Goal: Information Seeking & Learning: Check status

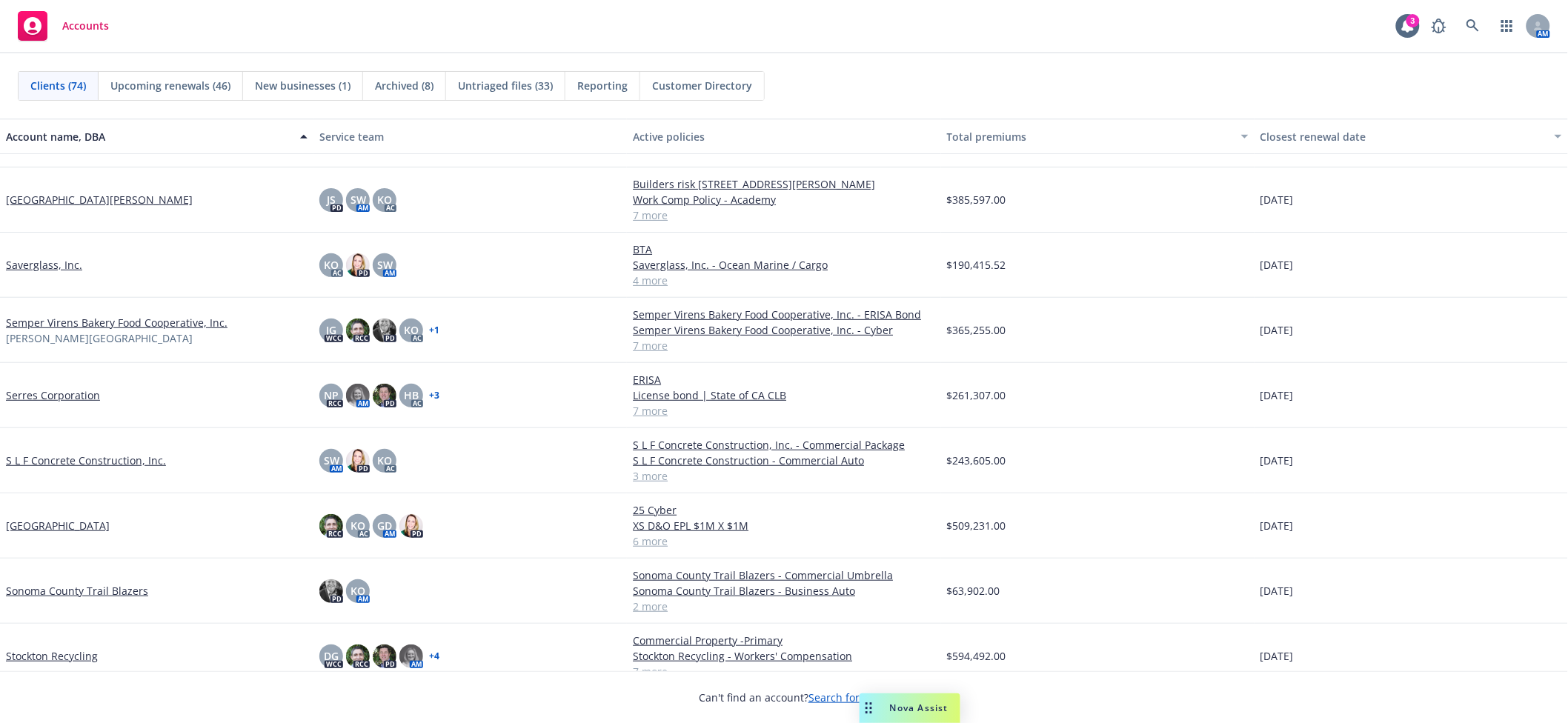
scroll to position [3557, 0]
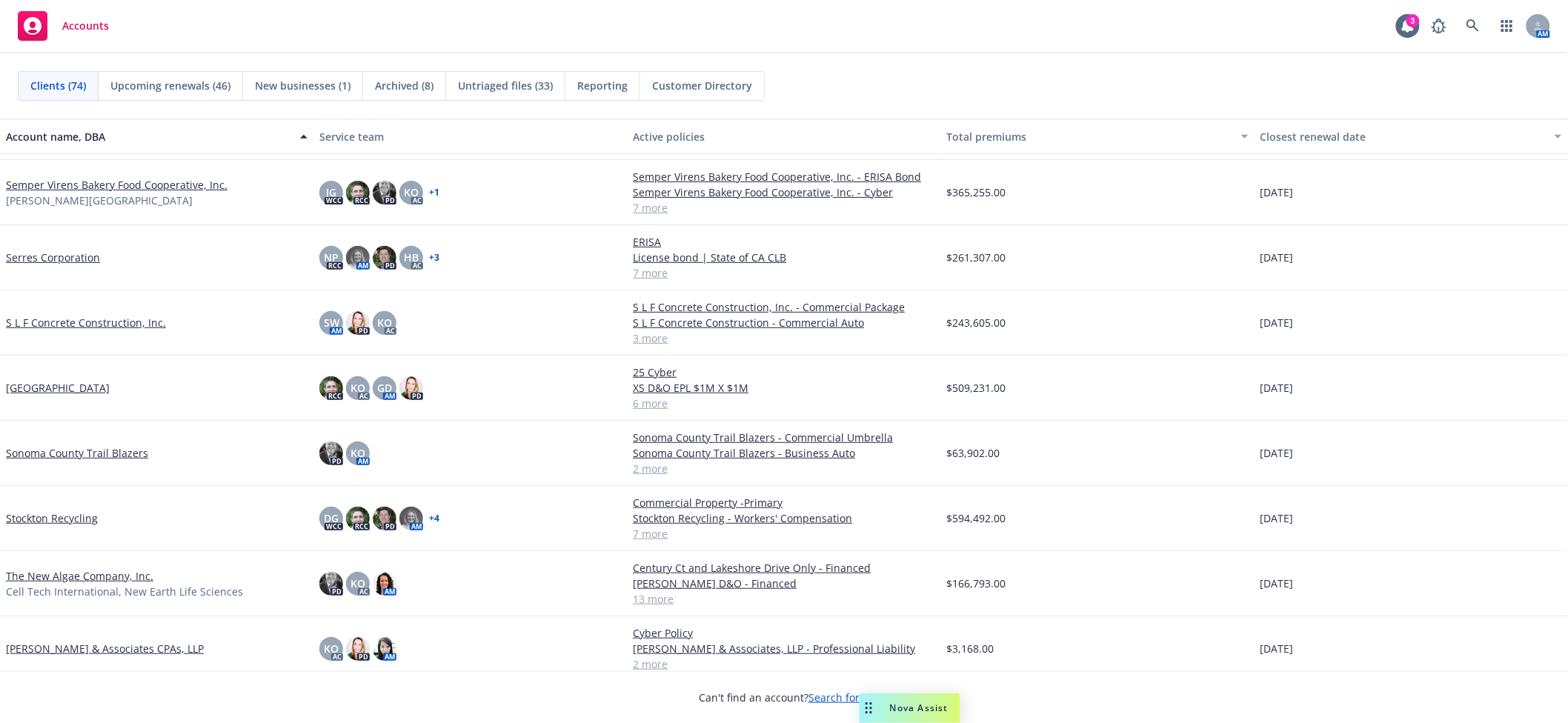
click at [95, 452] on link "Sonoma County Trail Blazers" at bounding box center [77, 453] width 142 height 16
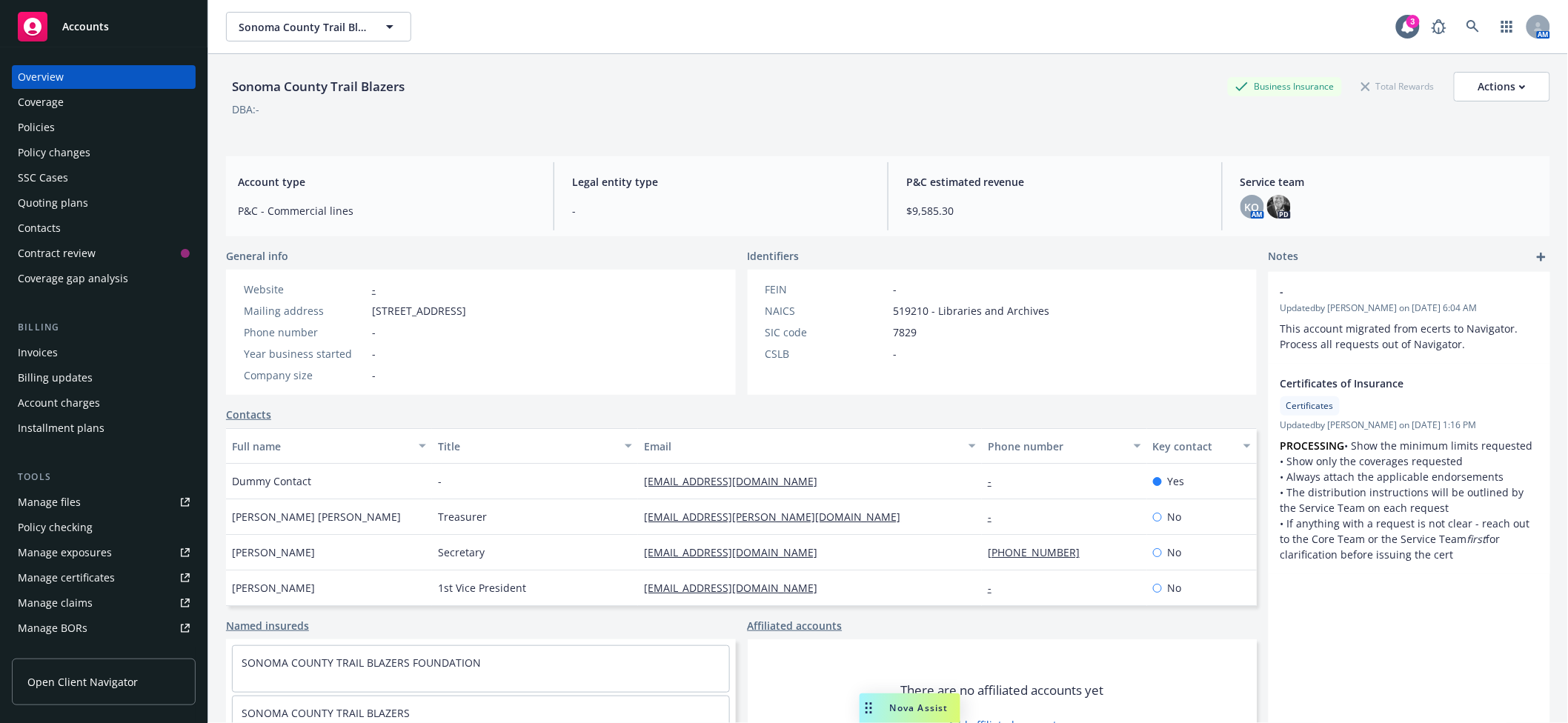
click at [54, 502] on div "Manage files" at bounding box center [49, 502] width 63 height 24
click at [314, 41] on button "Sonoma County Trail Blazers" at bounding box center [319, 27] width 186 height 30
type input "we care pest"
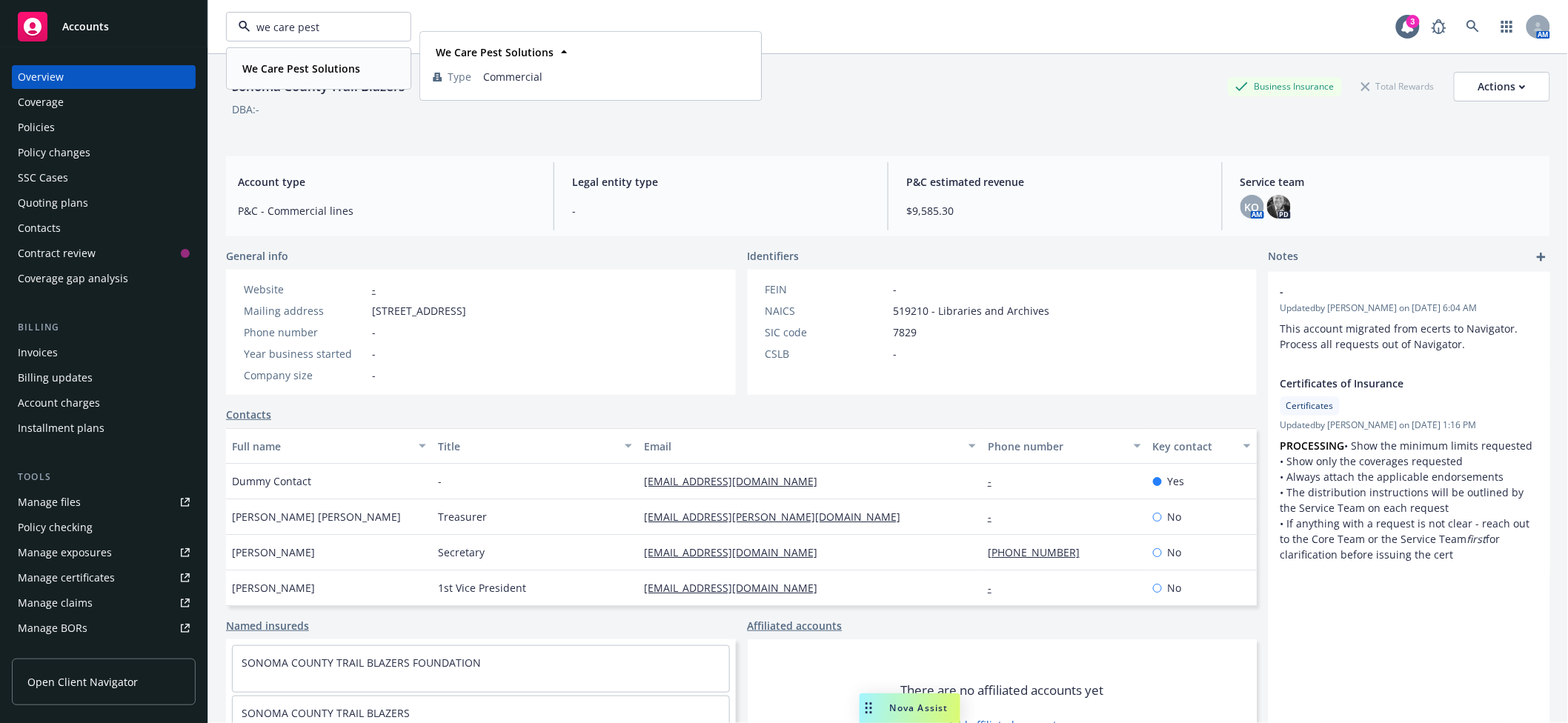
click at [287, 78] on div "We Care Pest Solutions" at bounding box center [299, 68] width 126 height 21
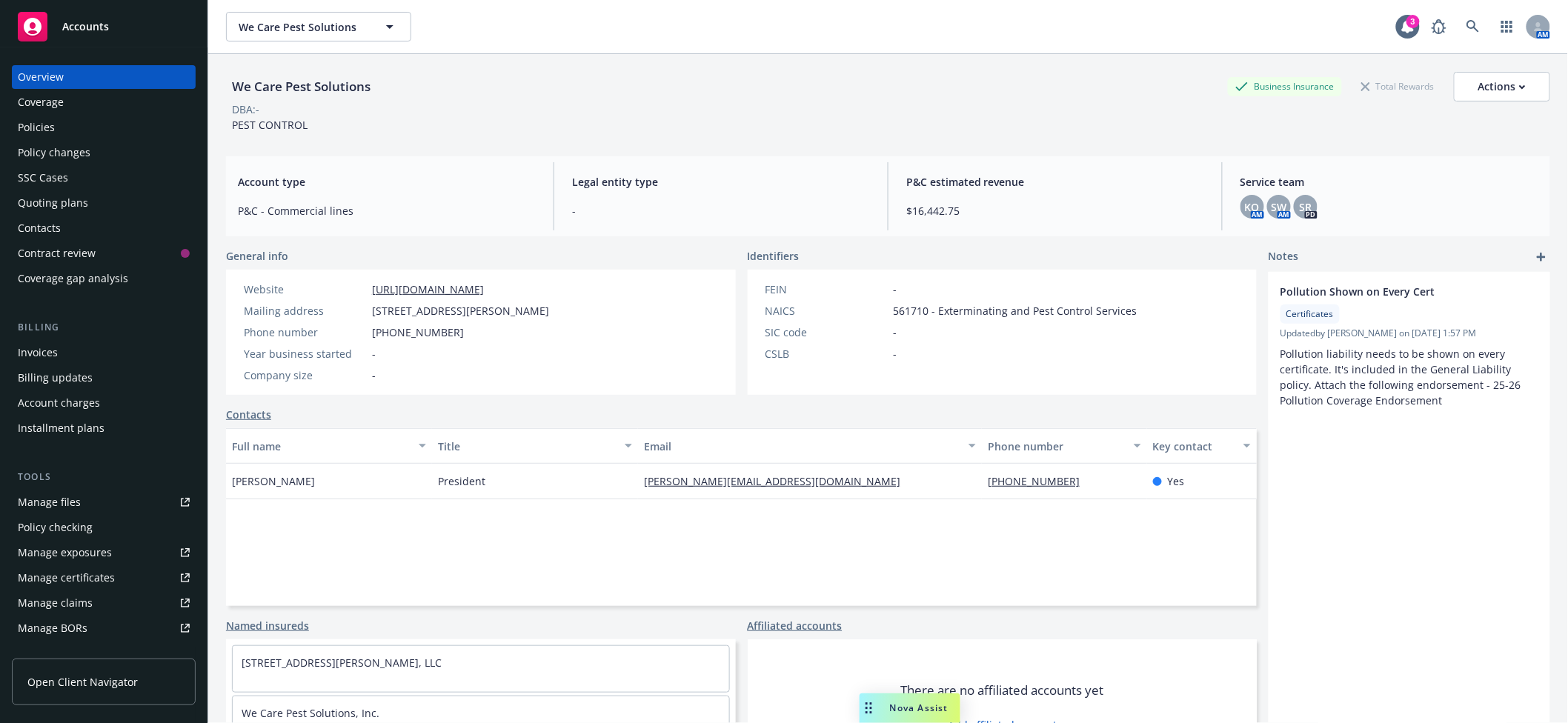
click at [65, 144] on div "Policy changes" at bounding box center [54, 152] width 72 height 24
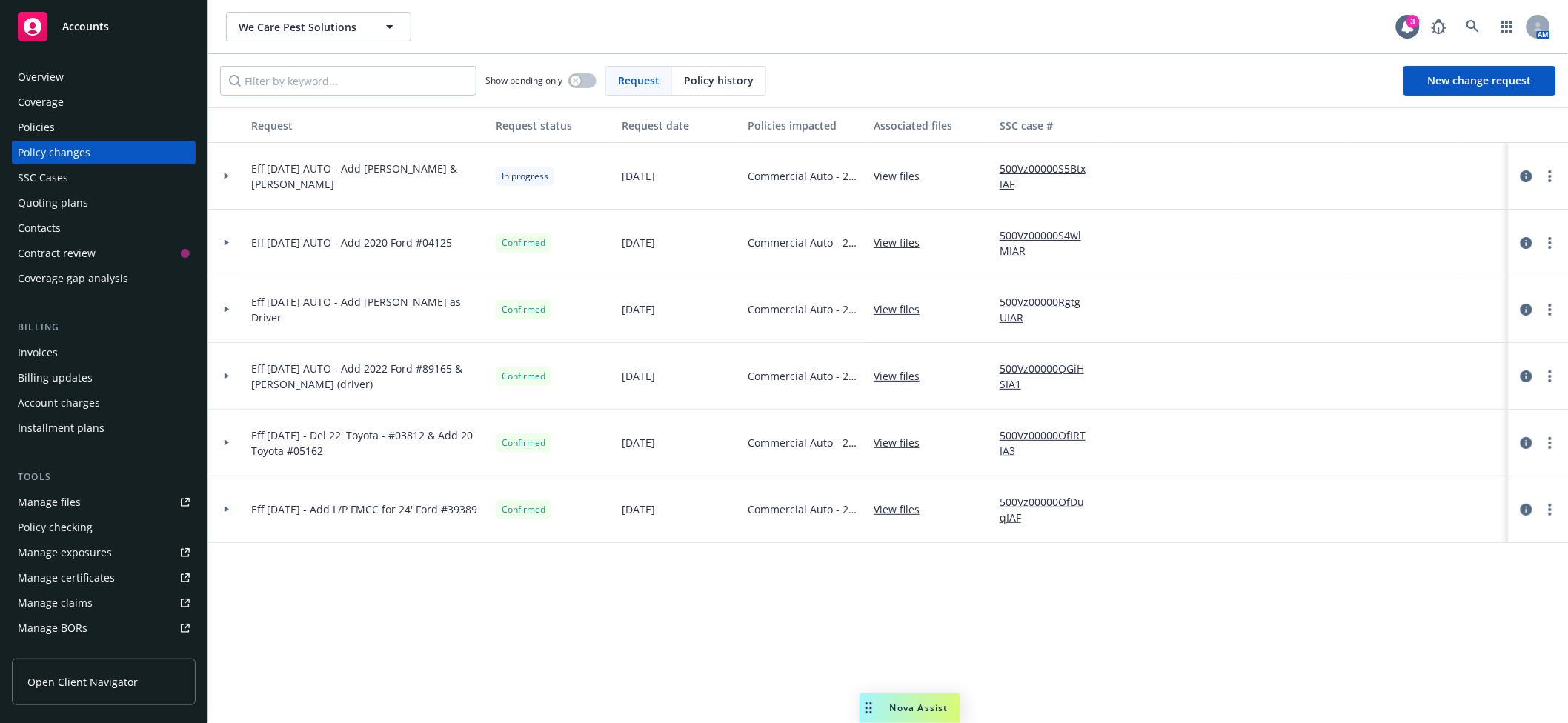
click at [218, 377] on div at bounding box center [226, 377] width 26 height 5
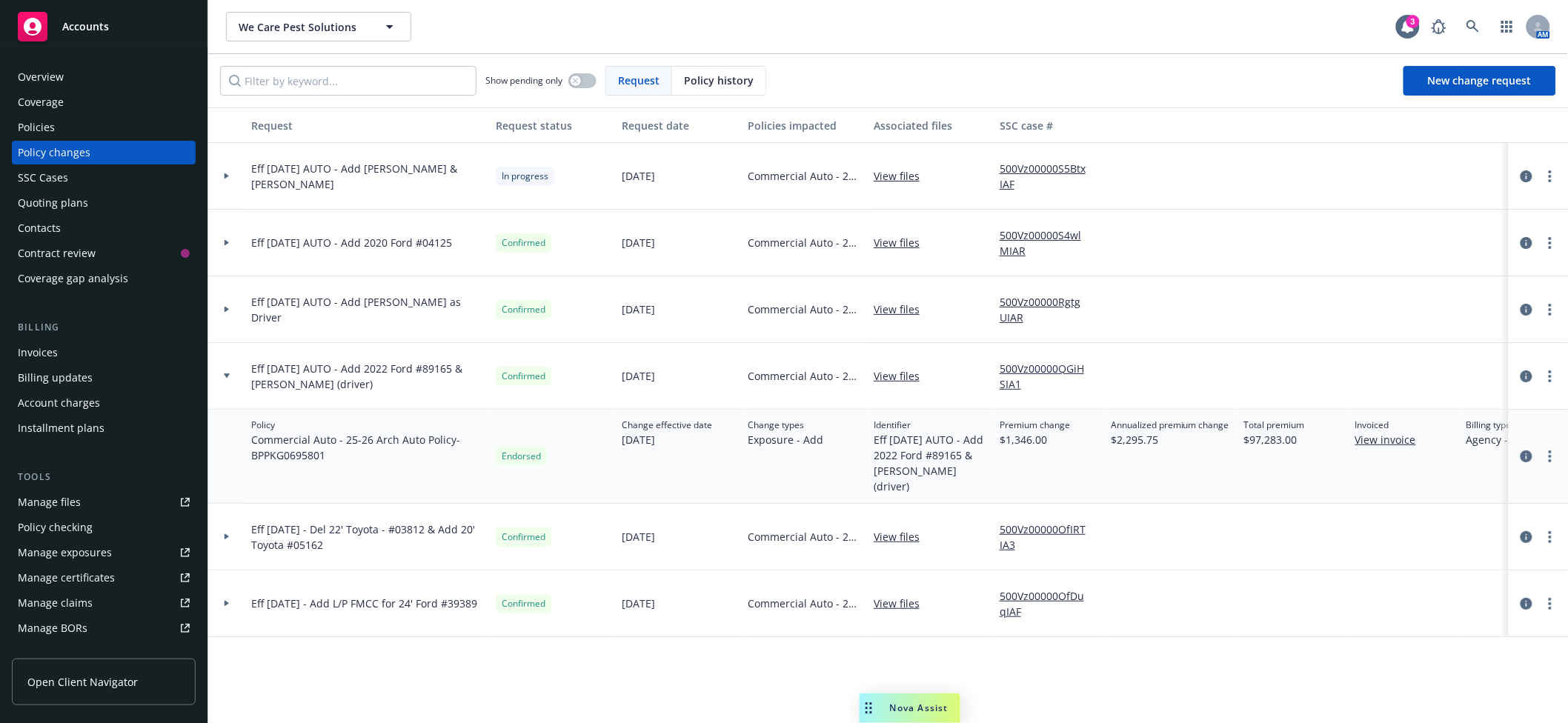
click at [900, 377] on link "View files" at bounding box center [902, 377] width 57 height 16
click at [60, 356] on div "Invoices" at bounding box center [103, 353] width 172 height 24
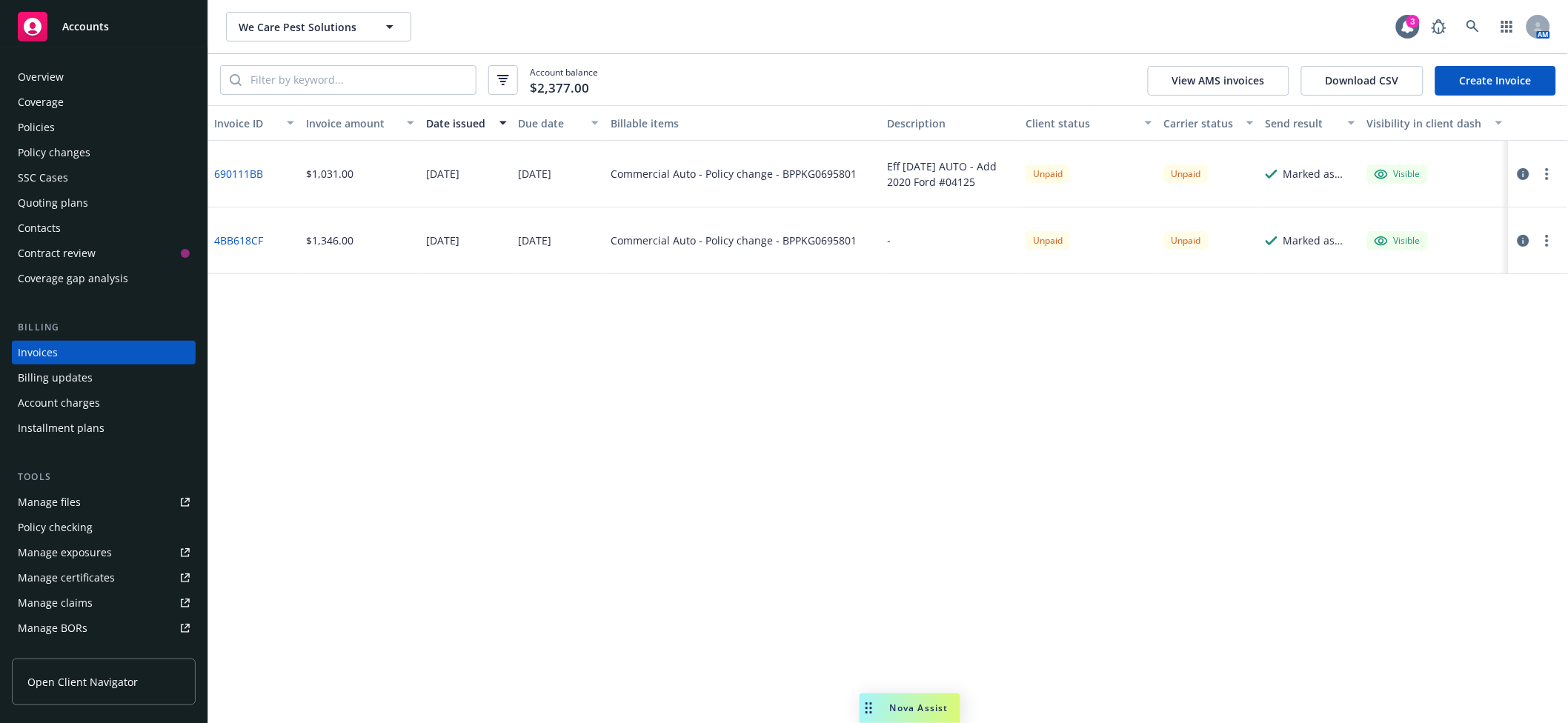
click at [917, 677] on span "Nova Assist" at bounding box center [919, 708] width 58 height 12
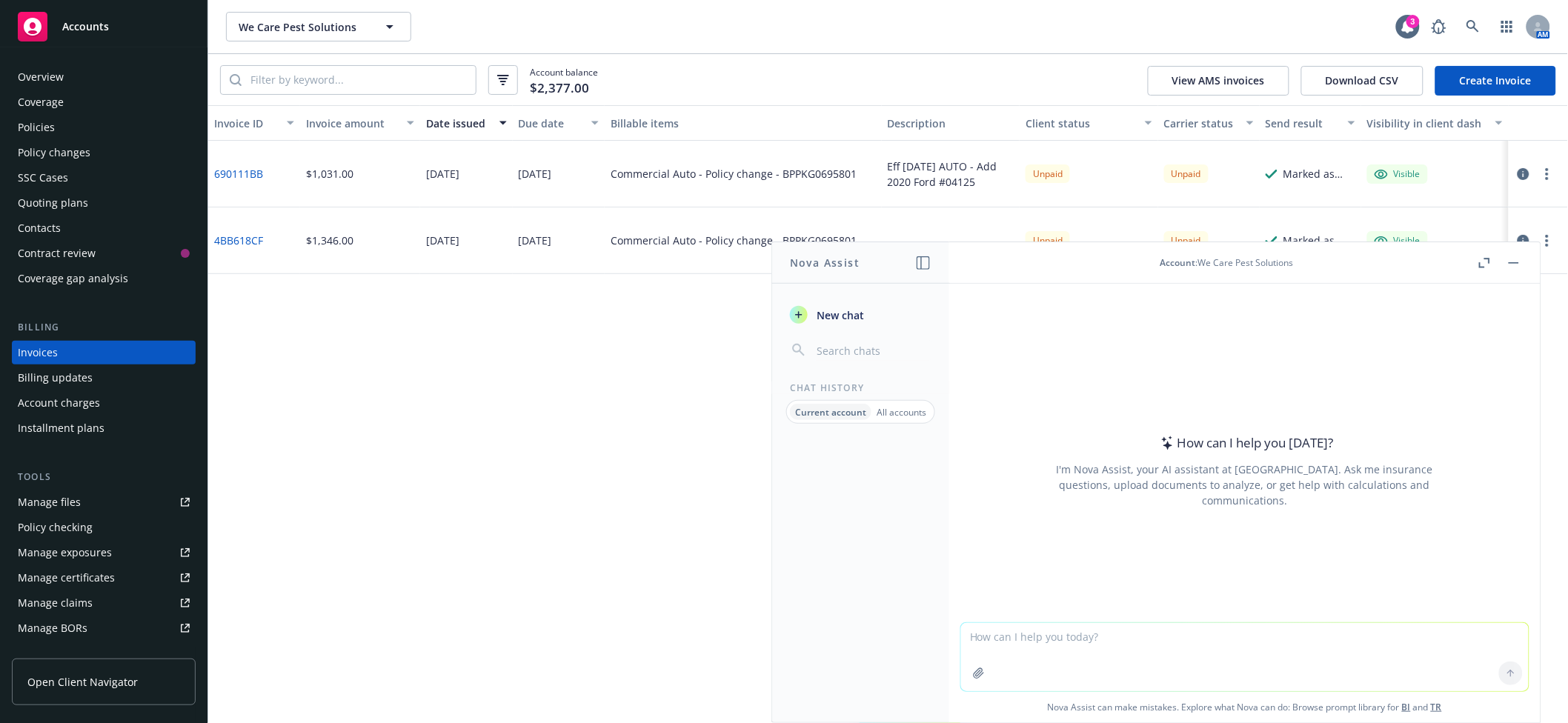
click at [822, 417] on p "Current account" at bounding box center [831, 412] width 71 height 12
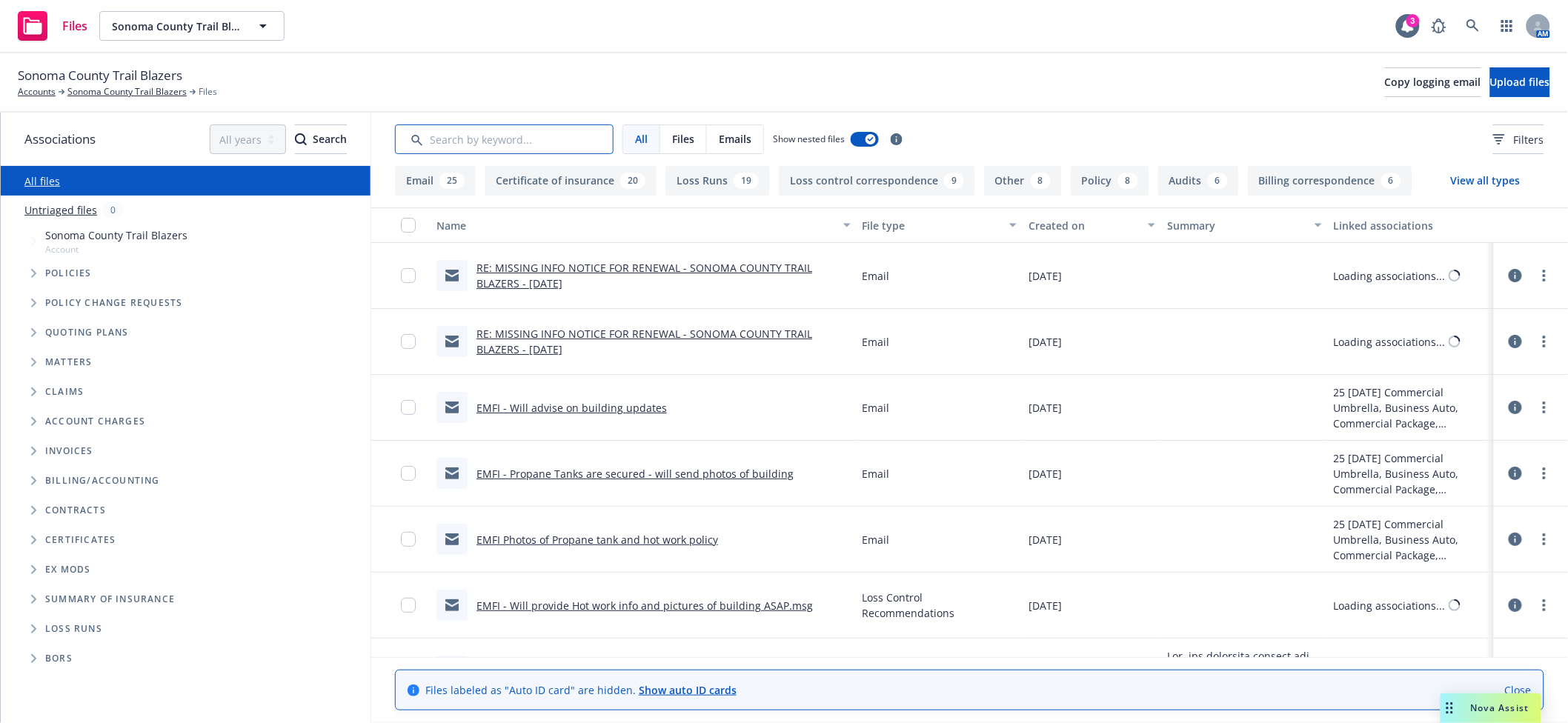
click at [482, 143] on input "Search by keyword..." at bounding box center [504, 140] width 218 height 30
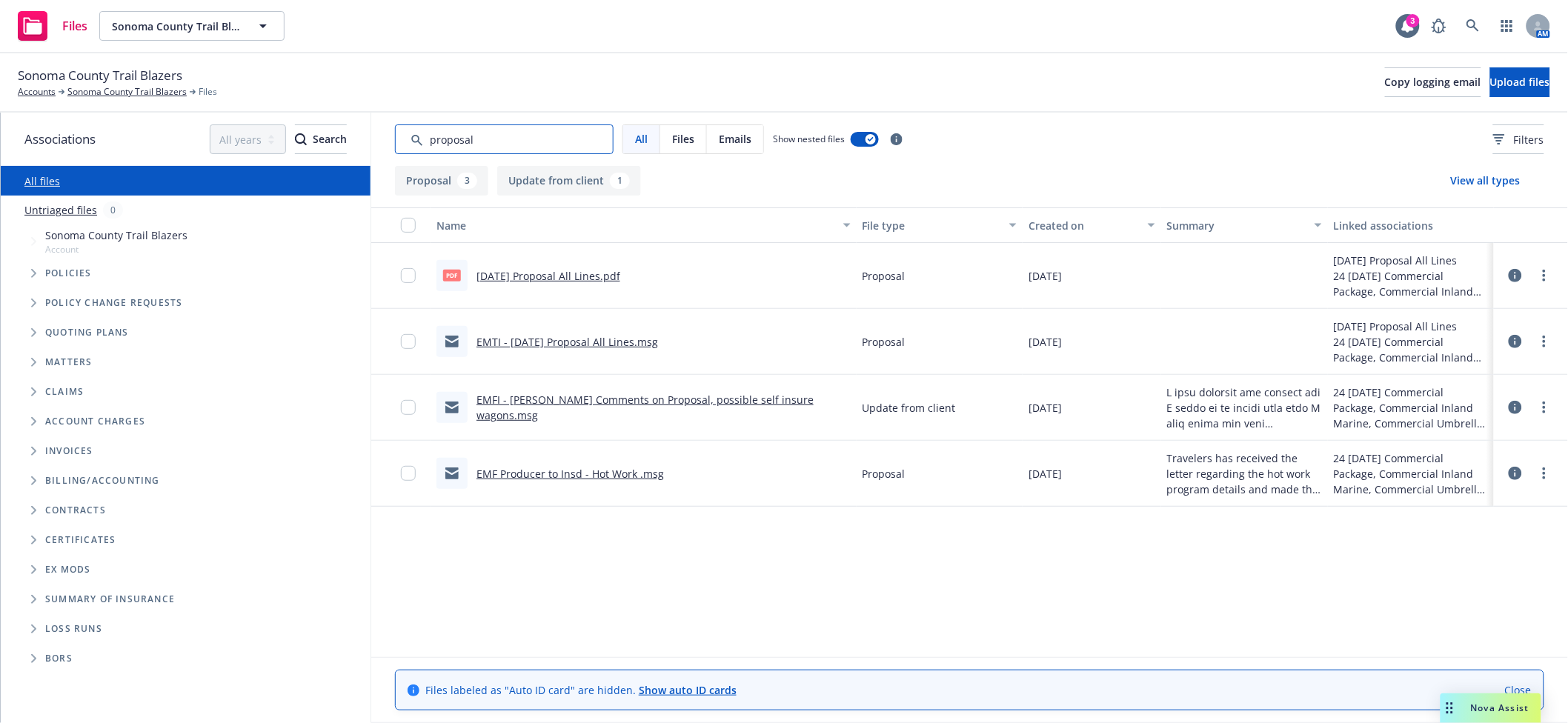
type input "proposal"
click at [582, 274] on link "11/1/24 Proposal All Lines.pdf" at bounding box center [548, 276] width 144 height 14
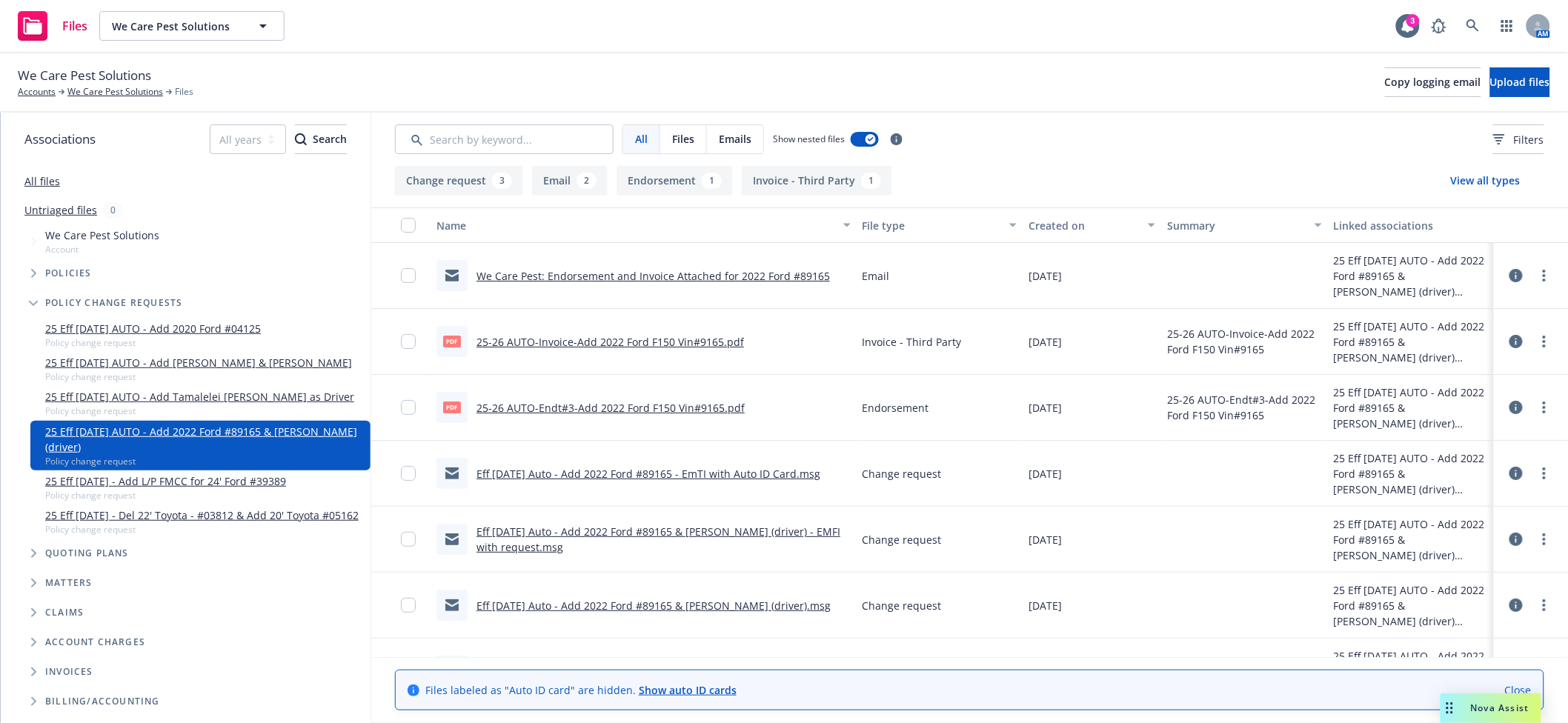
click at [752, 278] on link "We Care Pest: Endorsement and Invoice Attached for 2022 Ford #89165" at bounding box center [653, 276] width 354 height 14
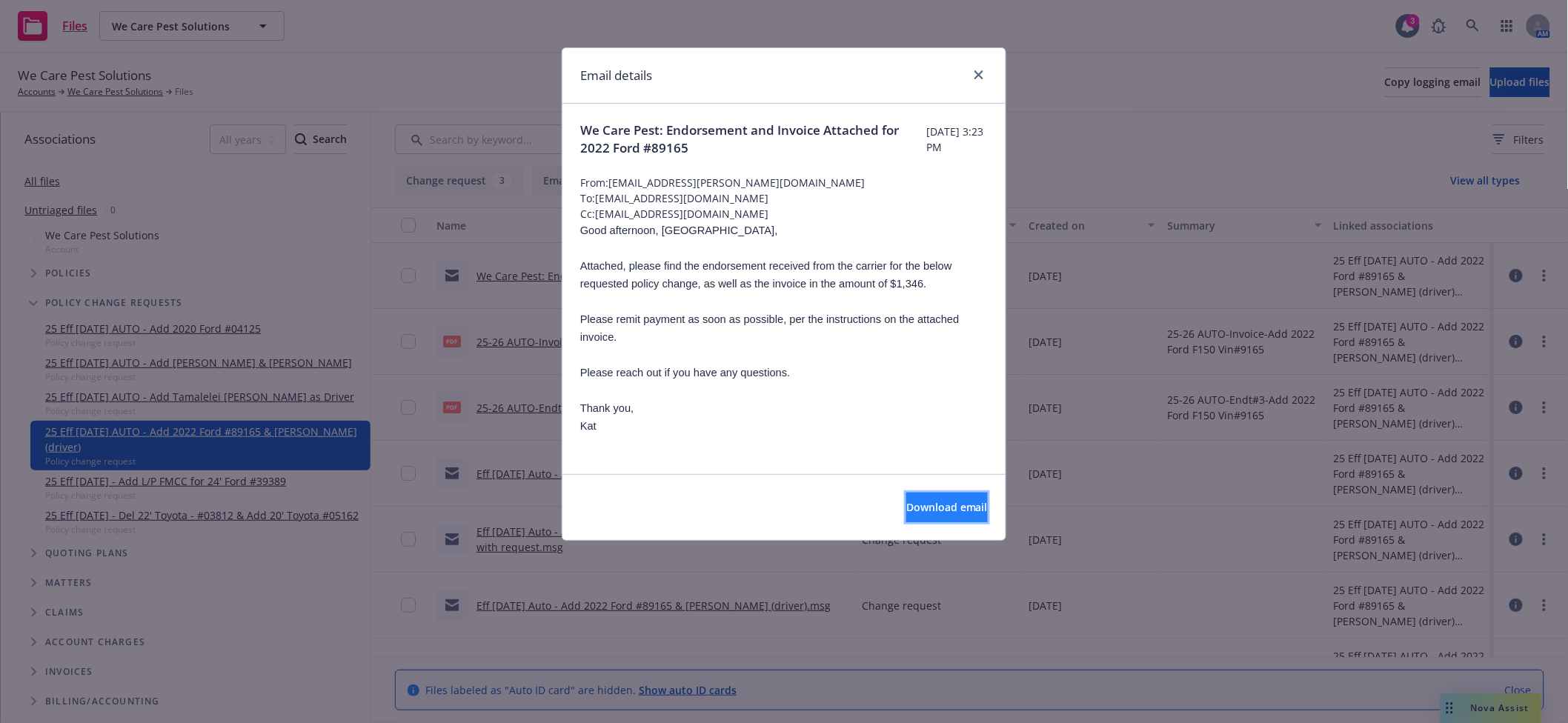
click at [906, 514] on span "Download email" at bounding box center [947, 507] width 81 height 14
click at [368, 651] on div "Email details We Care Pest: Endorsement and Invoice Attached for 2022 Ford #891…" at bounding box center [784, 362] width 1568 height 723
click at [978, 80] on link "close" at bounding box center [978, 75] width 18 height 18
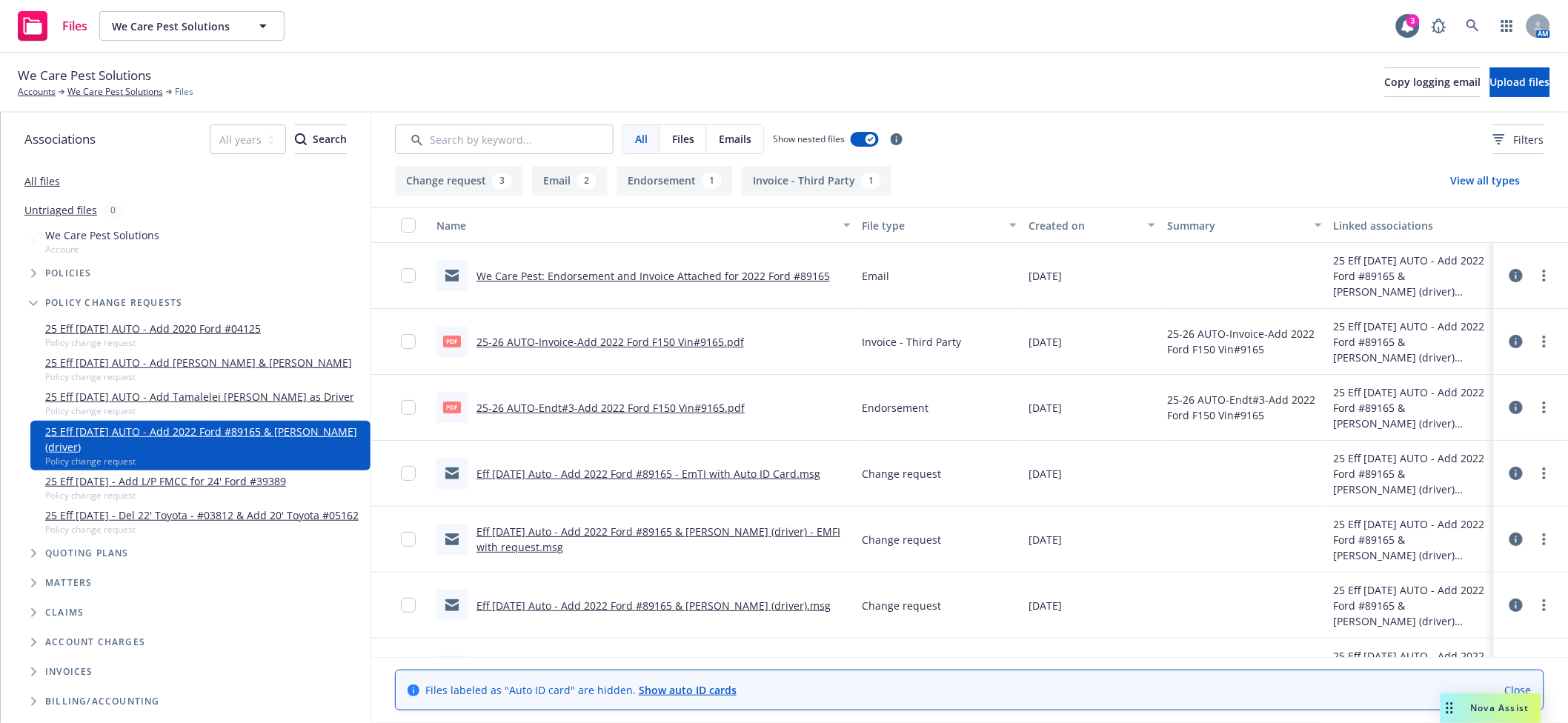
click at [1474, 702] on span "Nova Assist" at bounding box center [1500, 708] width 58 height 12
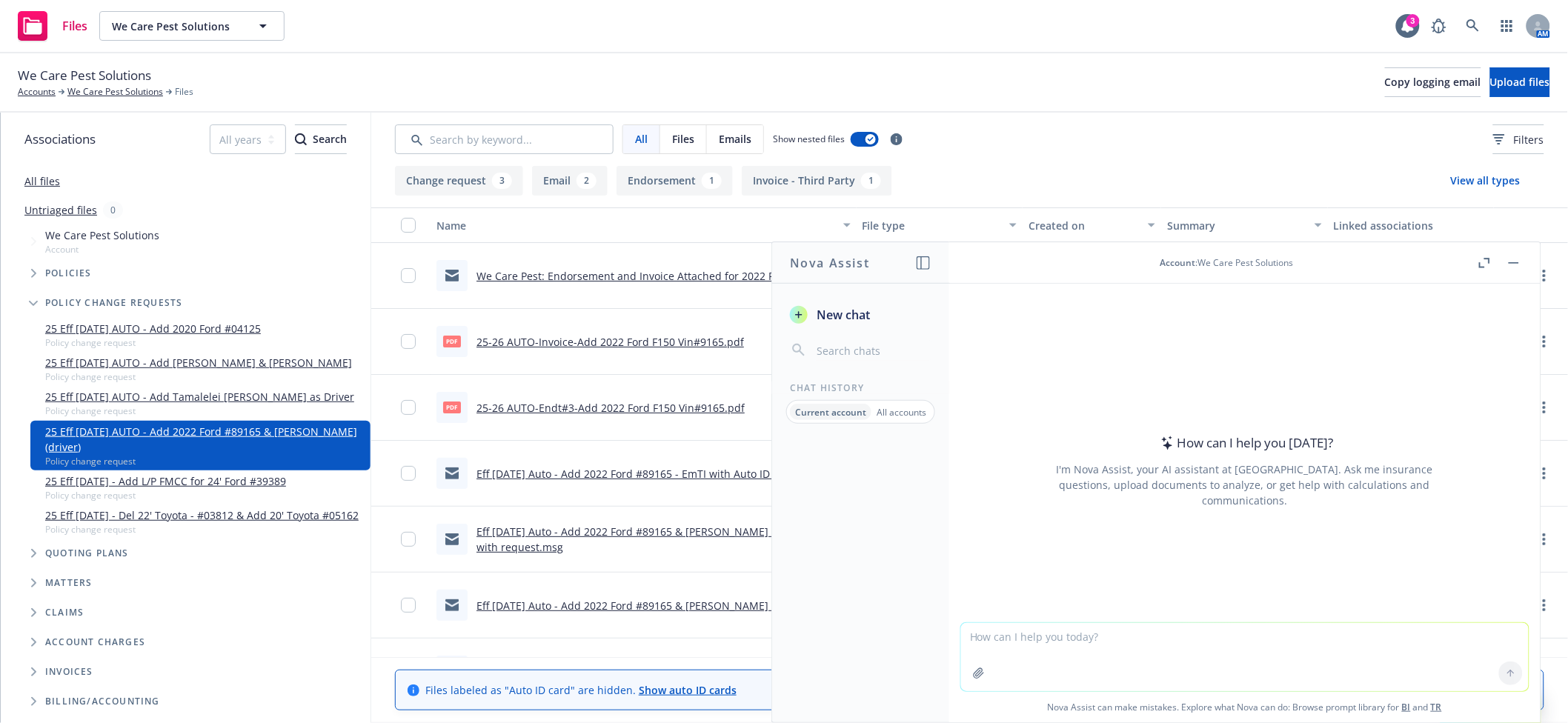
click at [1151, 653] on textarea at bounding box center [1245, 657] width 567 height 68
click at [1117, 634] on textarea "what is wording ideas for" at bounding box center [1245, 656] width 567 height 70
type textarea "what are wording ideas for following up on overdue payment"
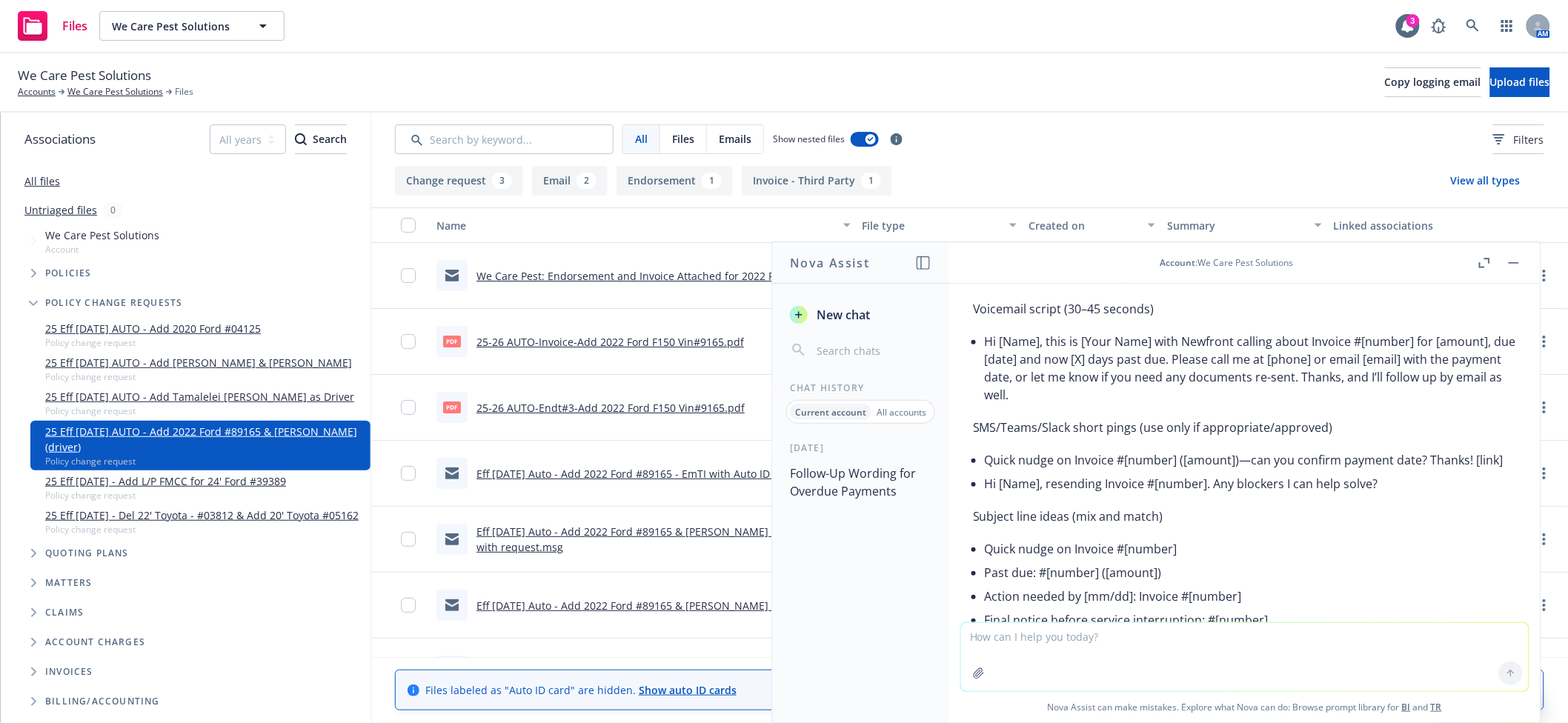
scroll to position [1716, 0]
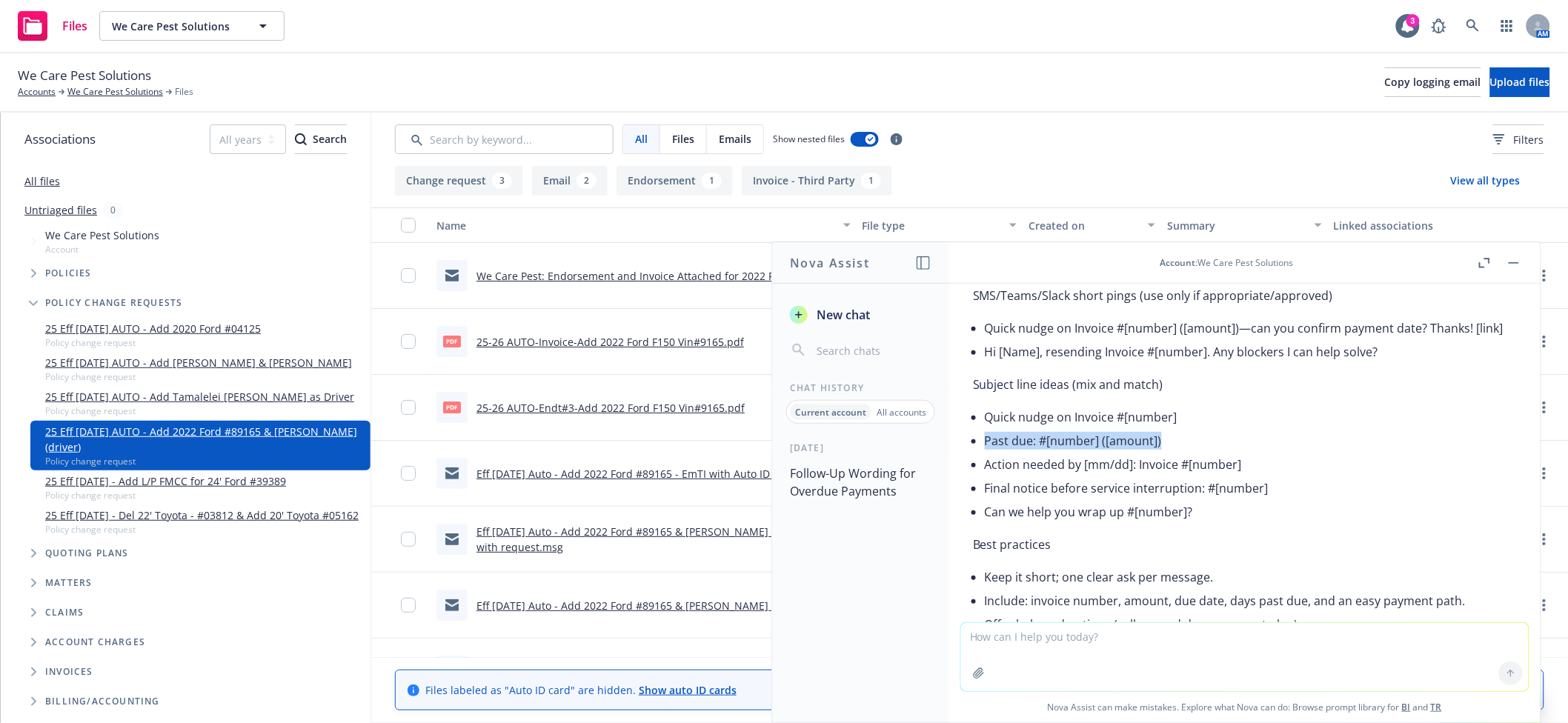
drag, startPoint x: 986, startPoint y: 493, endPoint x: 1163, endPoint y: 490, distance: 177.0
click at [1163, 453] on li "Past due: #[number] ([amount])" at bounding box center [1251, 440] width 532 height 24
copy li "Past due: #[number] ([amount])"
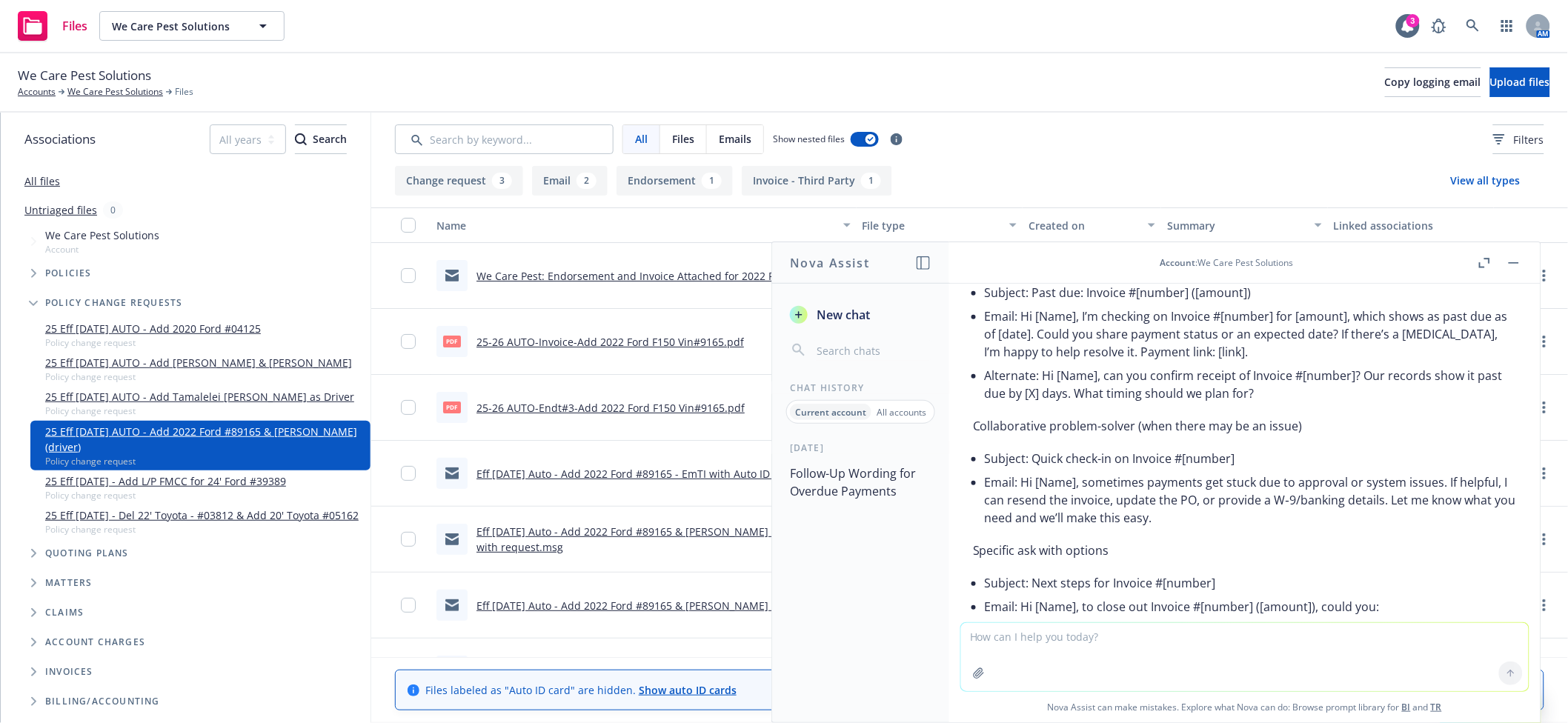
scroll to position [268, 0]
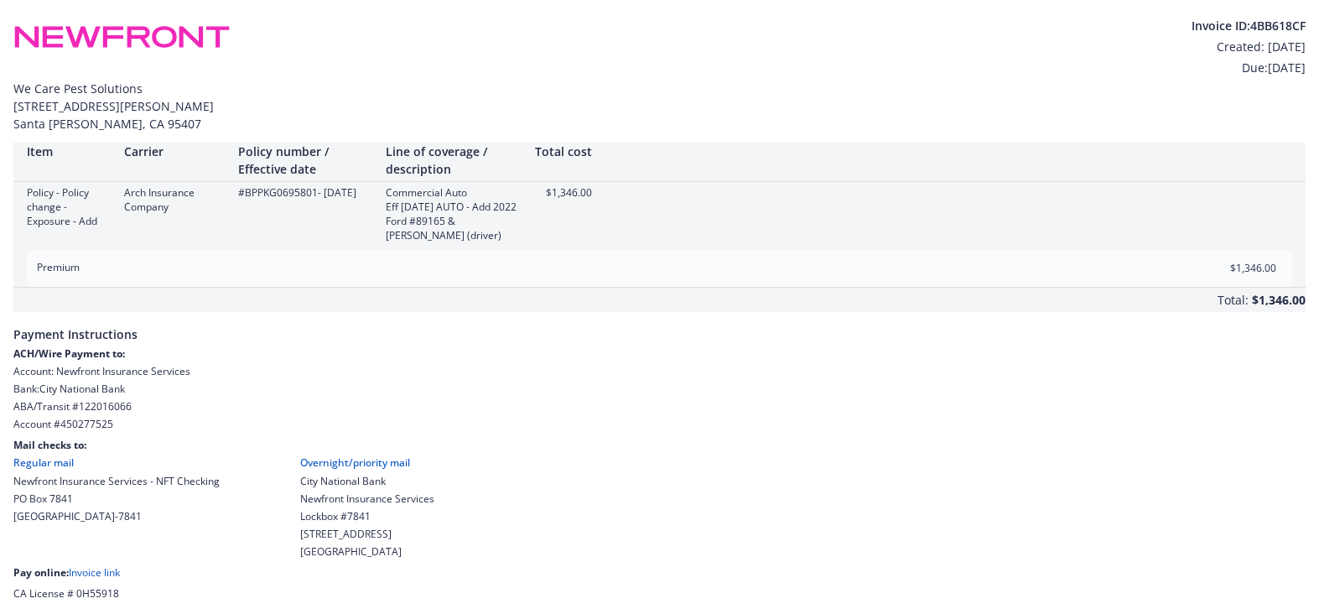
click at [1263, 287] on div "$1,346.00" at bounding box center [1231, 268] width 121 height 37
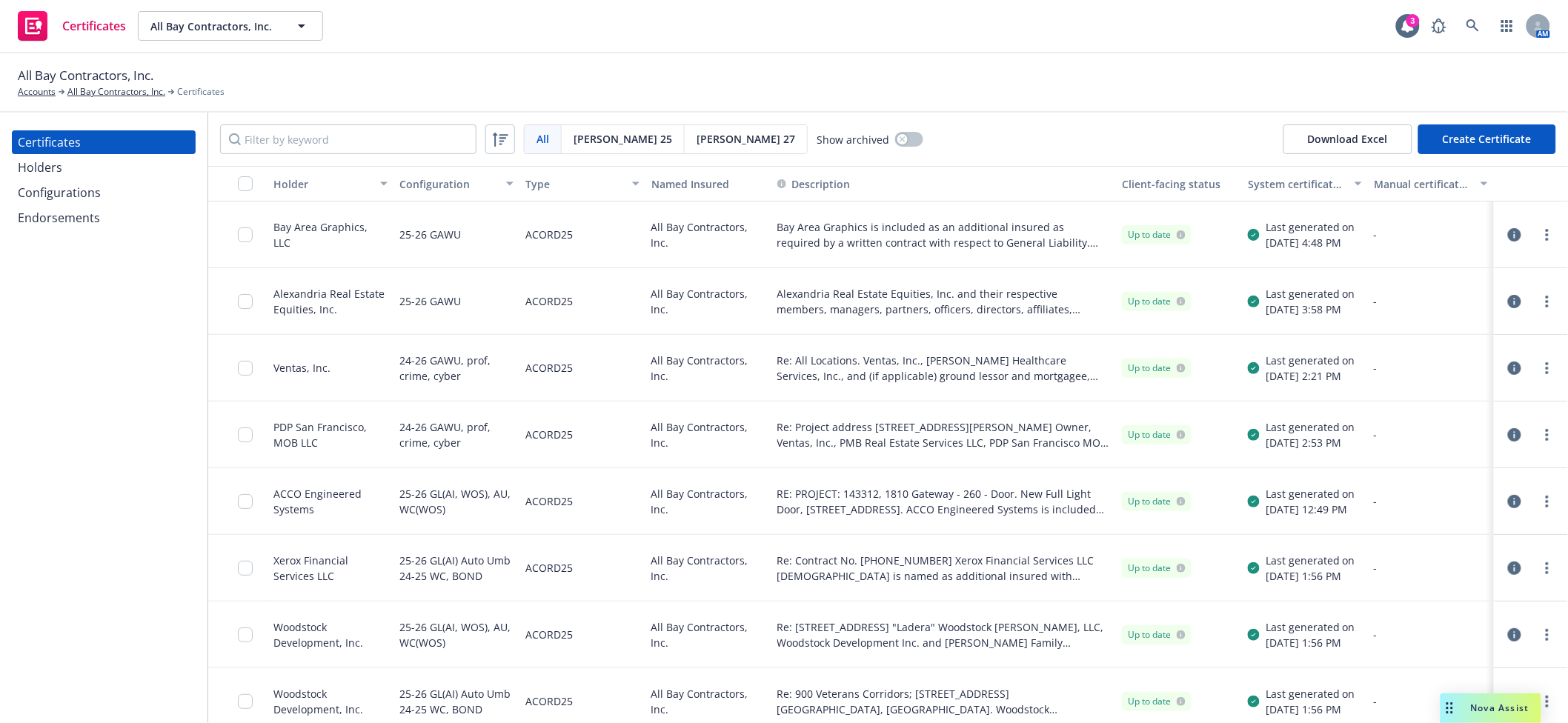
click at [100, 209] on div "Endorsements" at bounding box center [103, 217] width 172 height 24
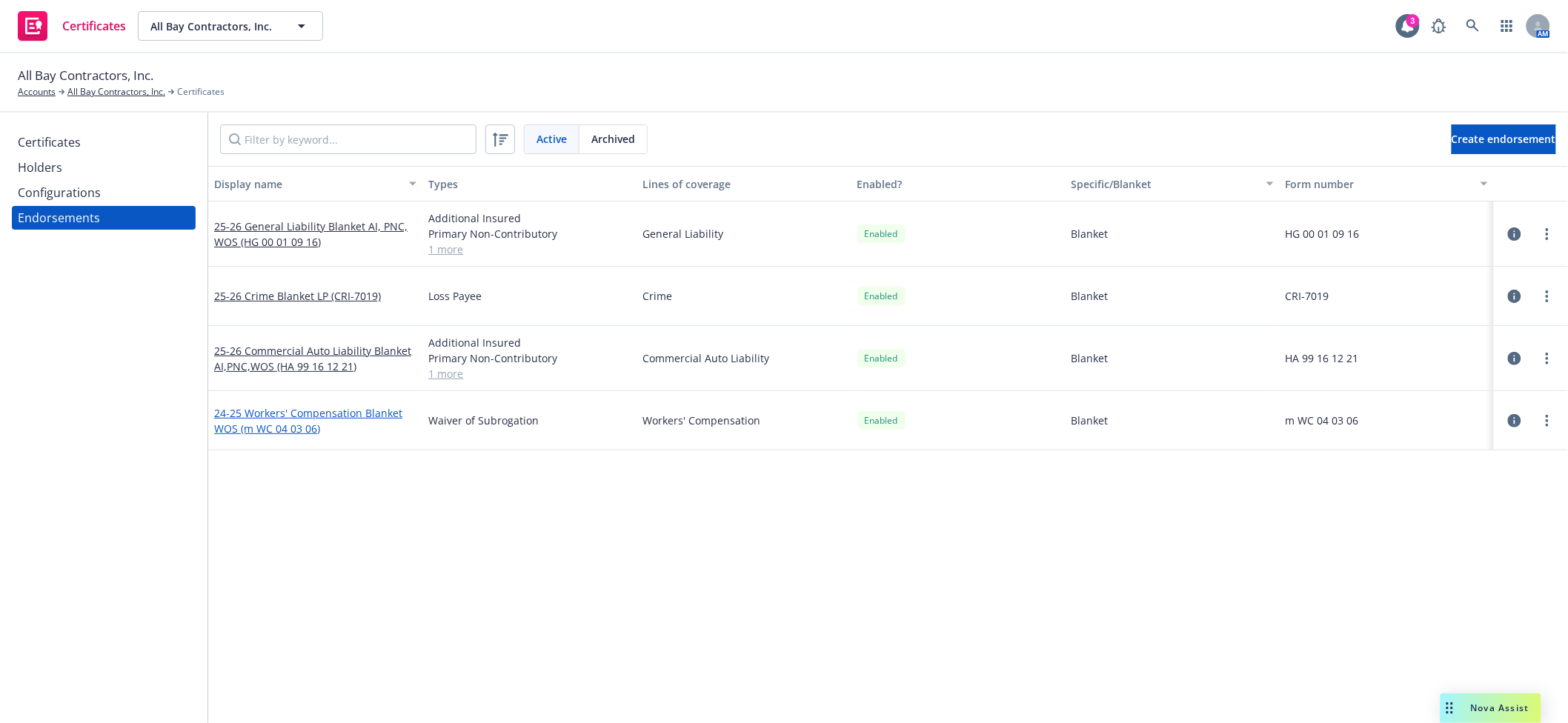
click at [360, 409] on link "24-25 Workers' Compensation Blanket WOS (m WC 04 03 06)" at bounding box center [308, 421] width 188 height 30
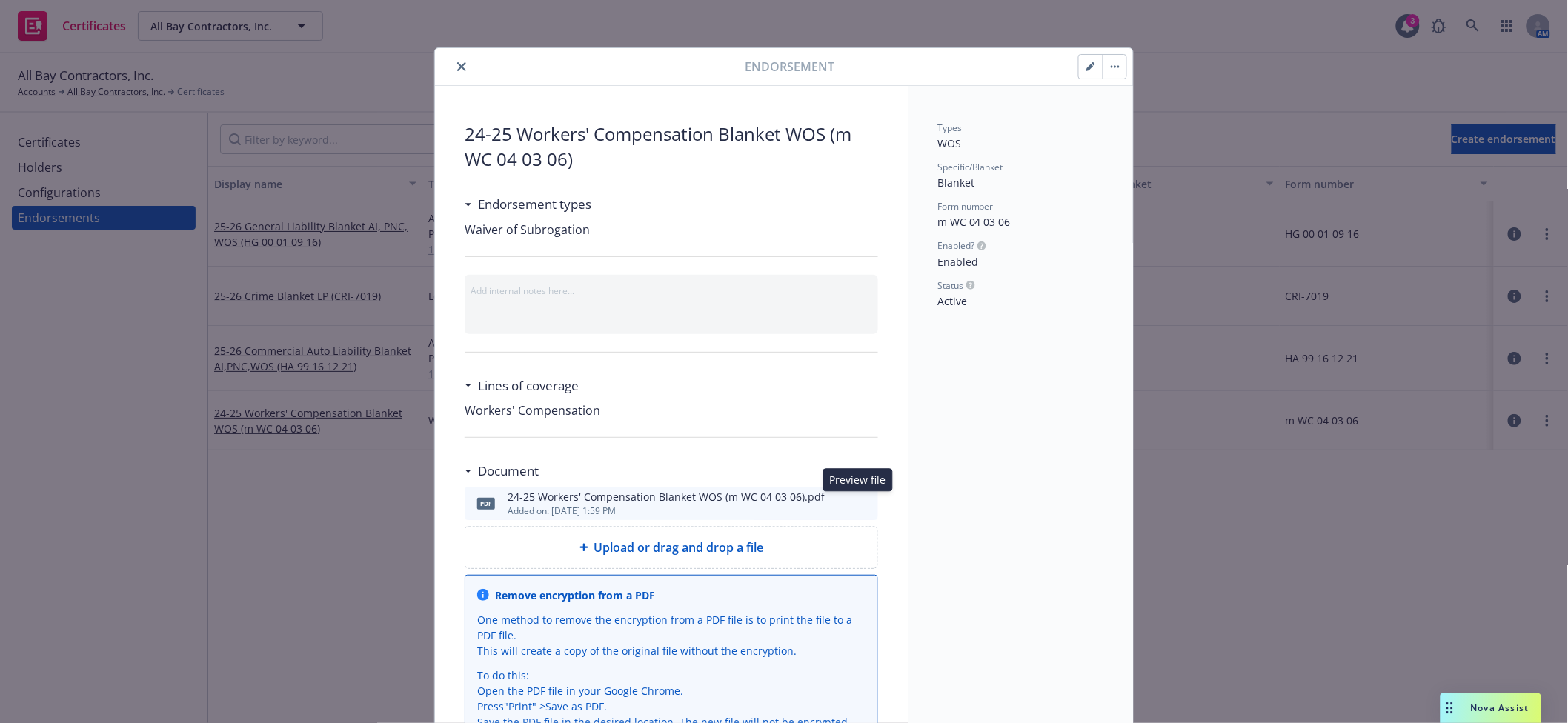
click at [857, 506] on icon "preview file" at bounding box center [864, 503] width 13 height 11
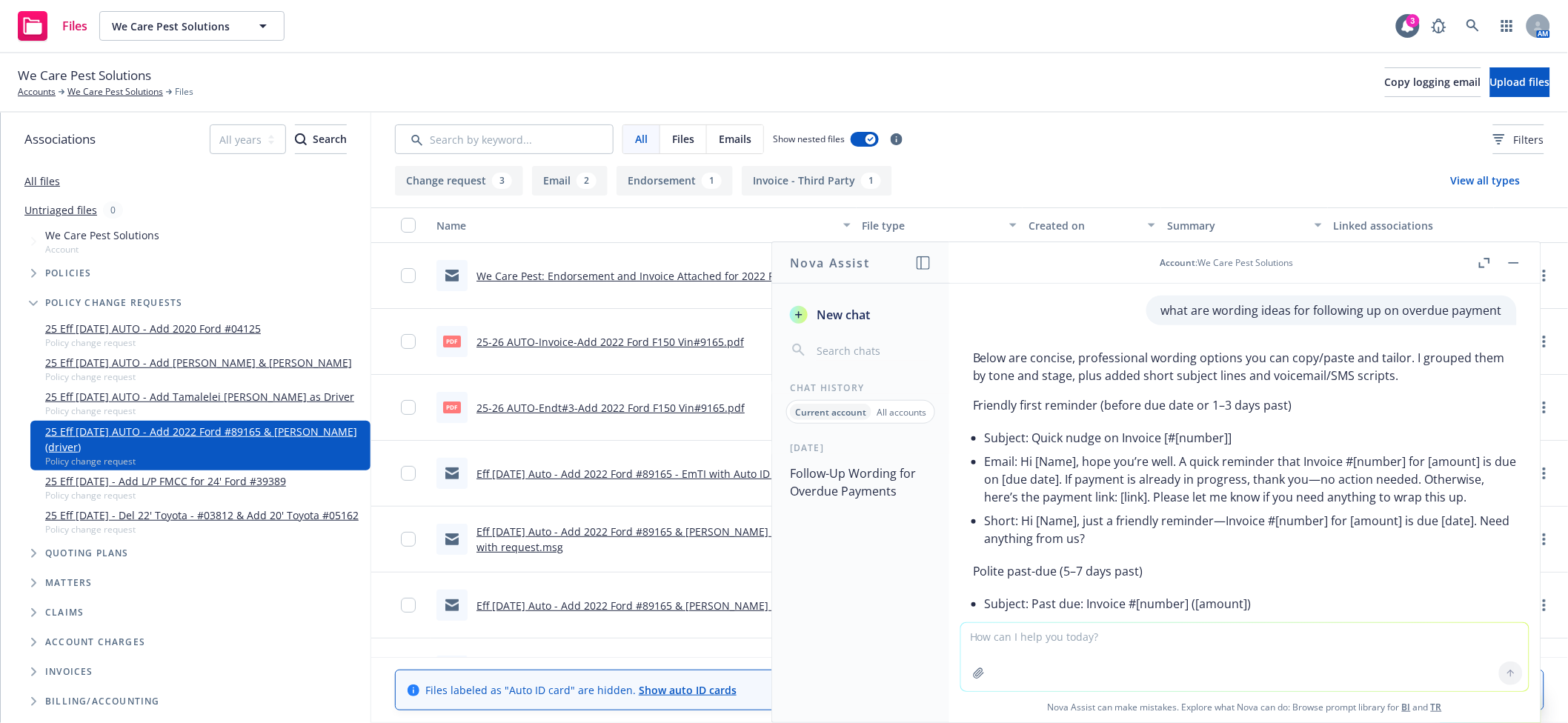
scroll to position [268, 0]
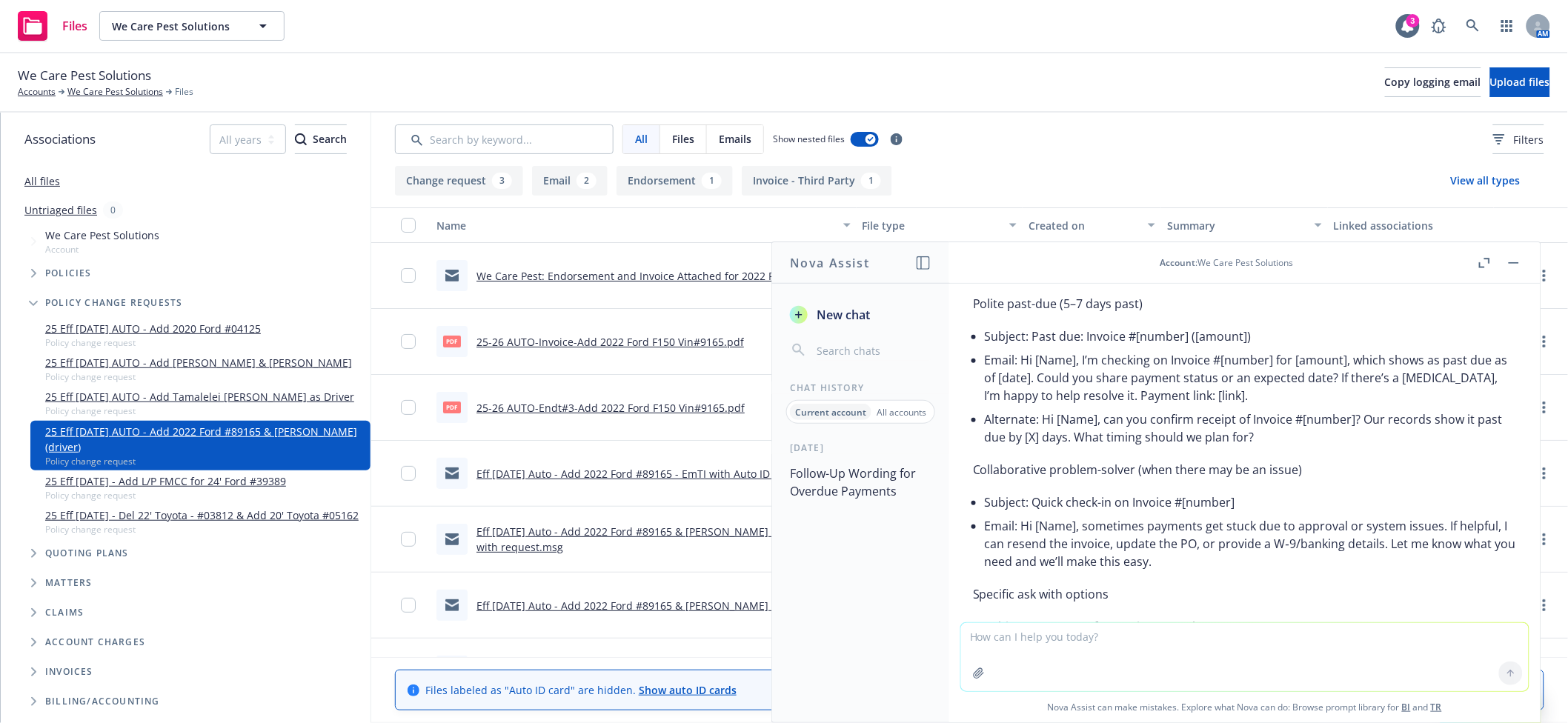
click at [1515, 267] on button "button" at bounding box center [1514, 263] width 18 height 18
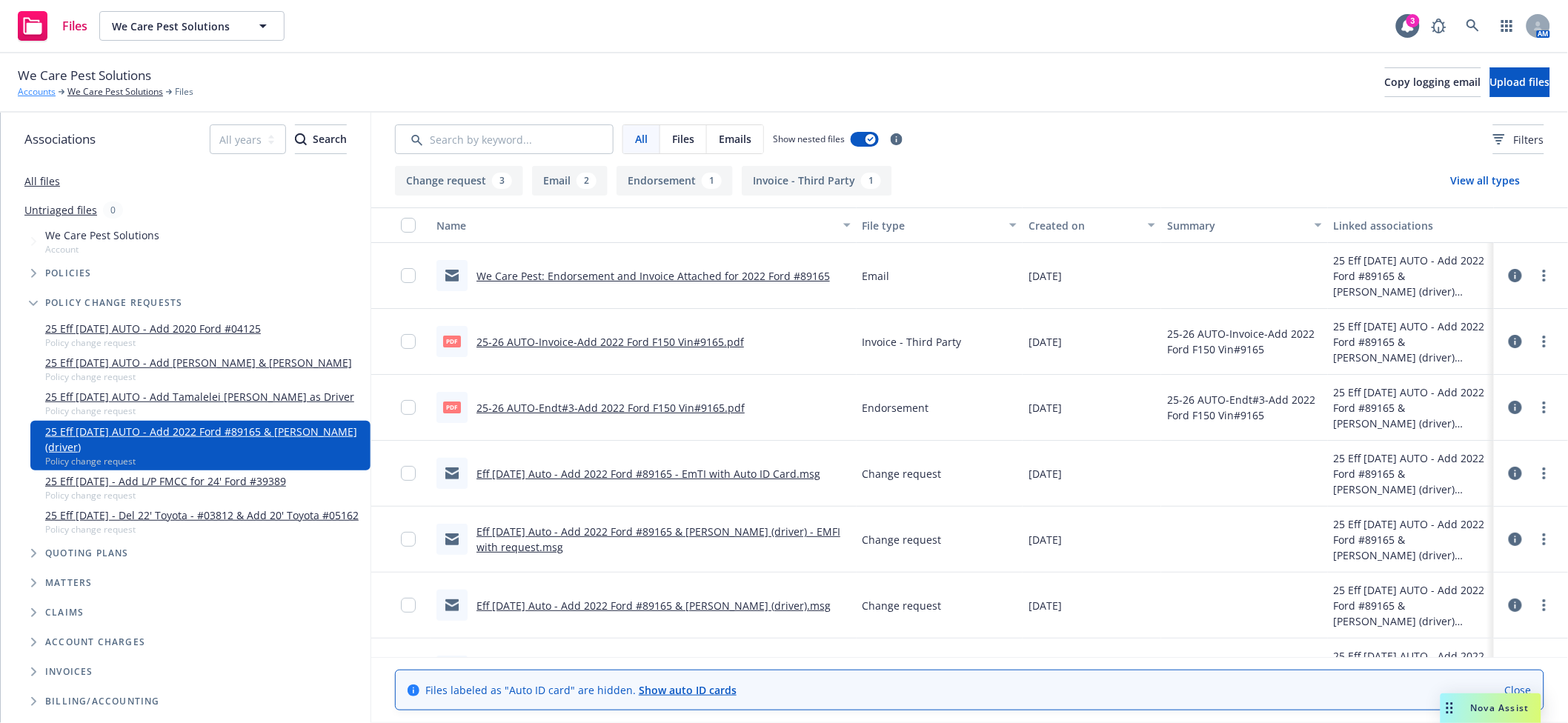
click at [53, 88] on link "Accounts" at bounding box center [36, 91] width 38 height 13
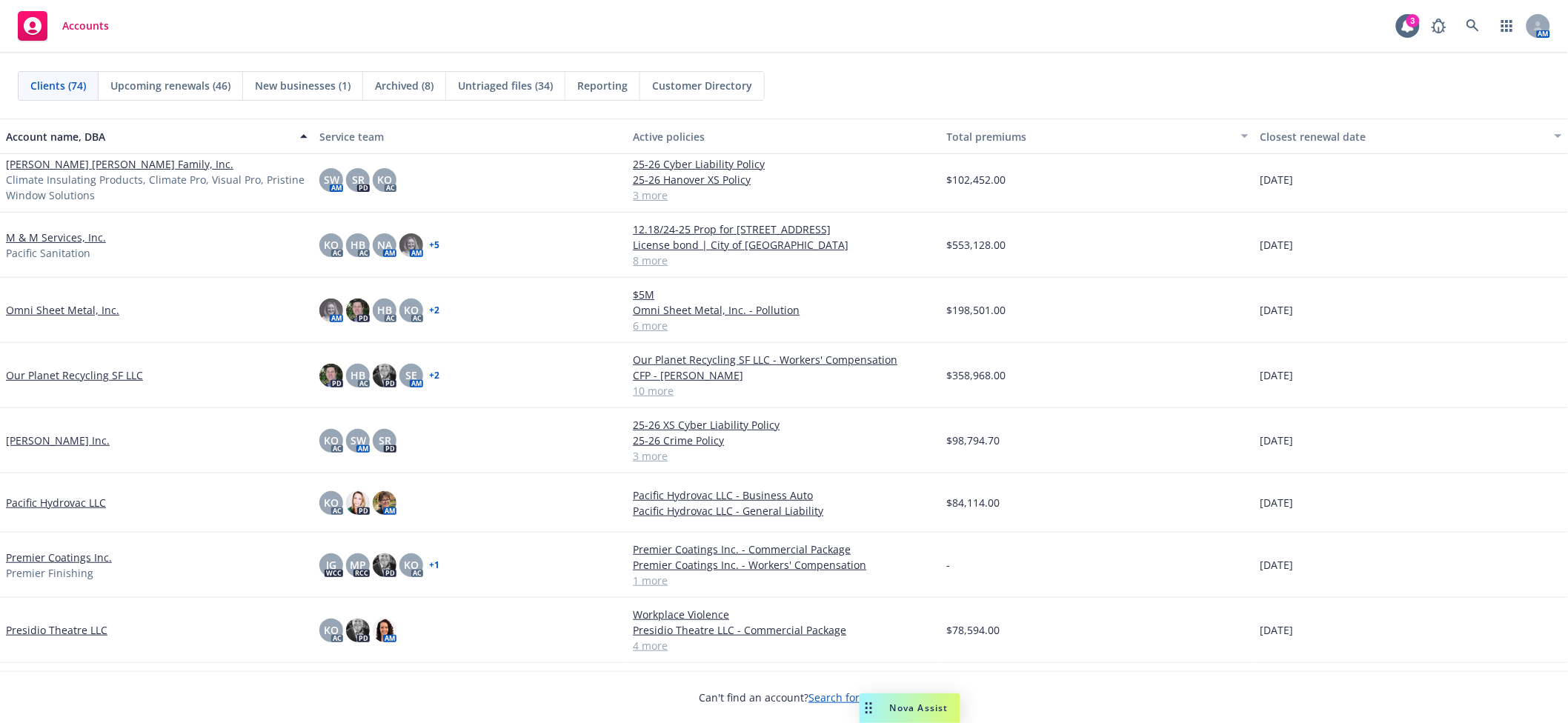
scroll to position [2634, 0]
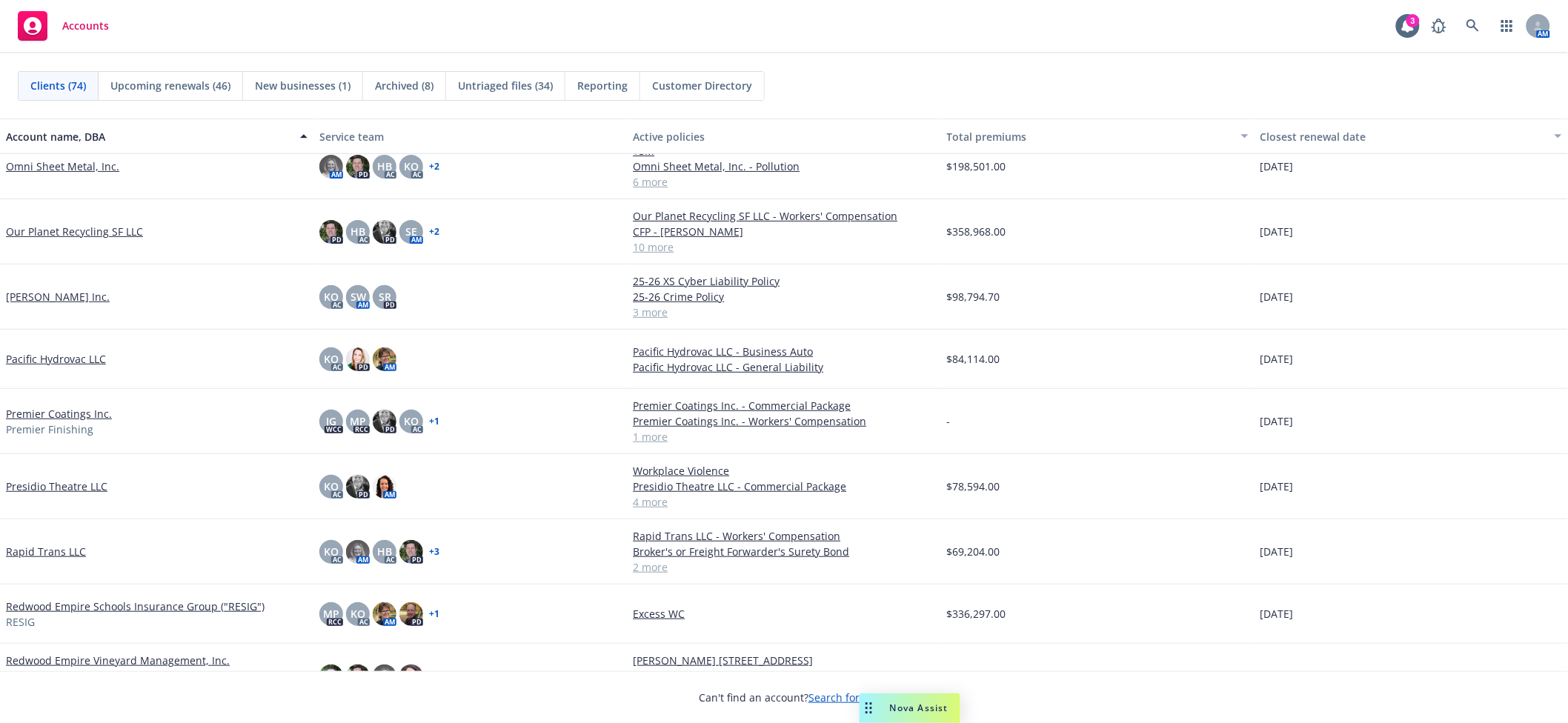
click at [57, 415] on link "Premier Coatings Inc." at bounding box center [59, 414] width 106 height 16
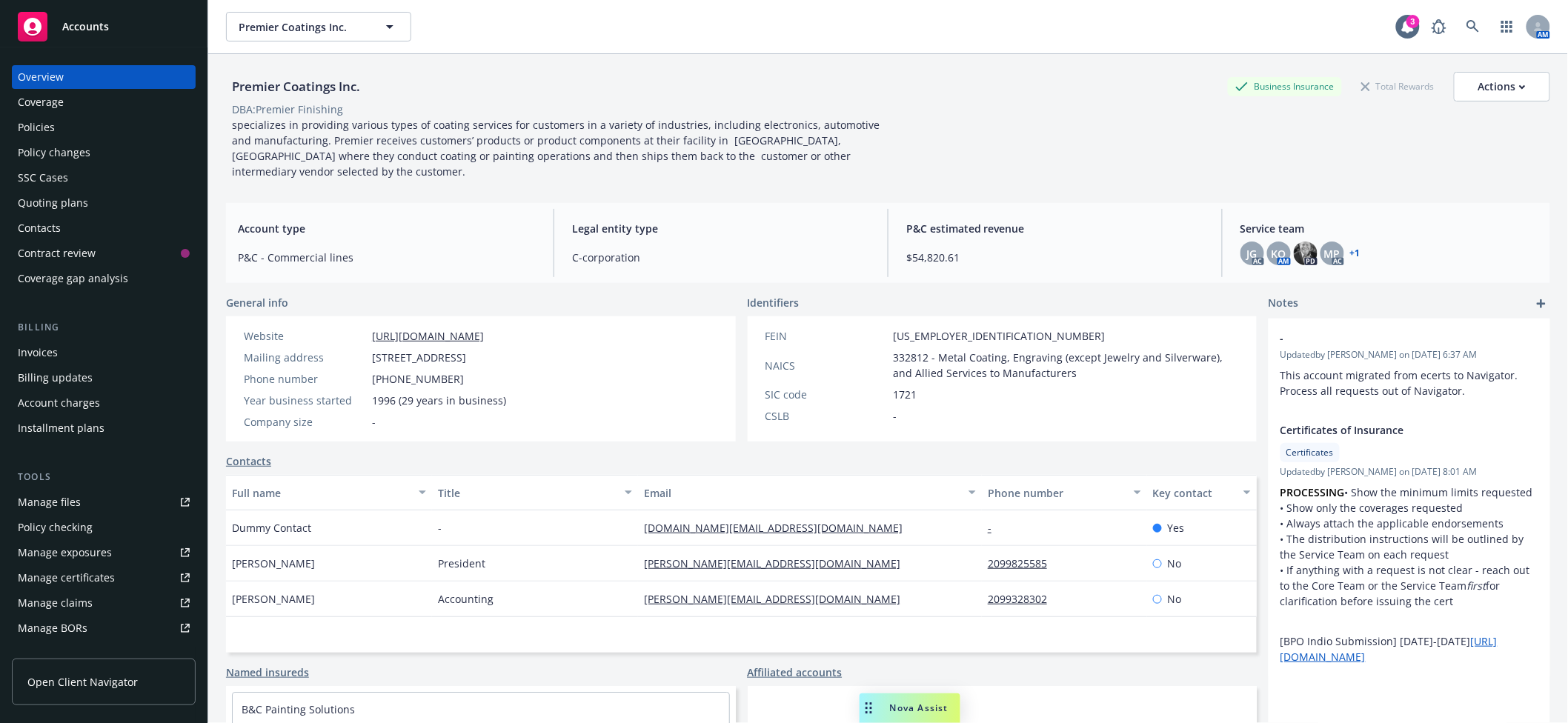
click at [81, 32] on span "Accounts" at bounding box center [85, 26] width 47 height 11
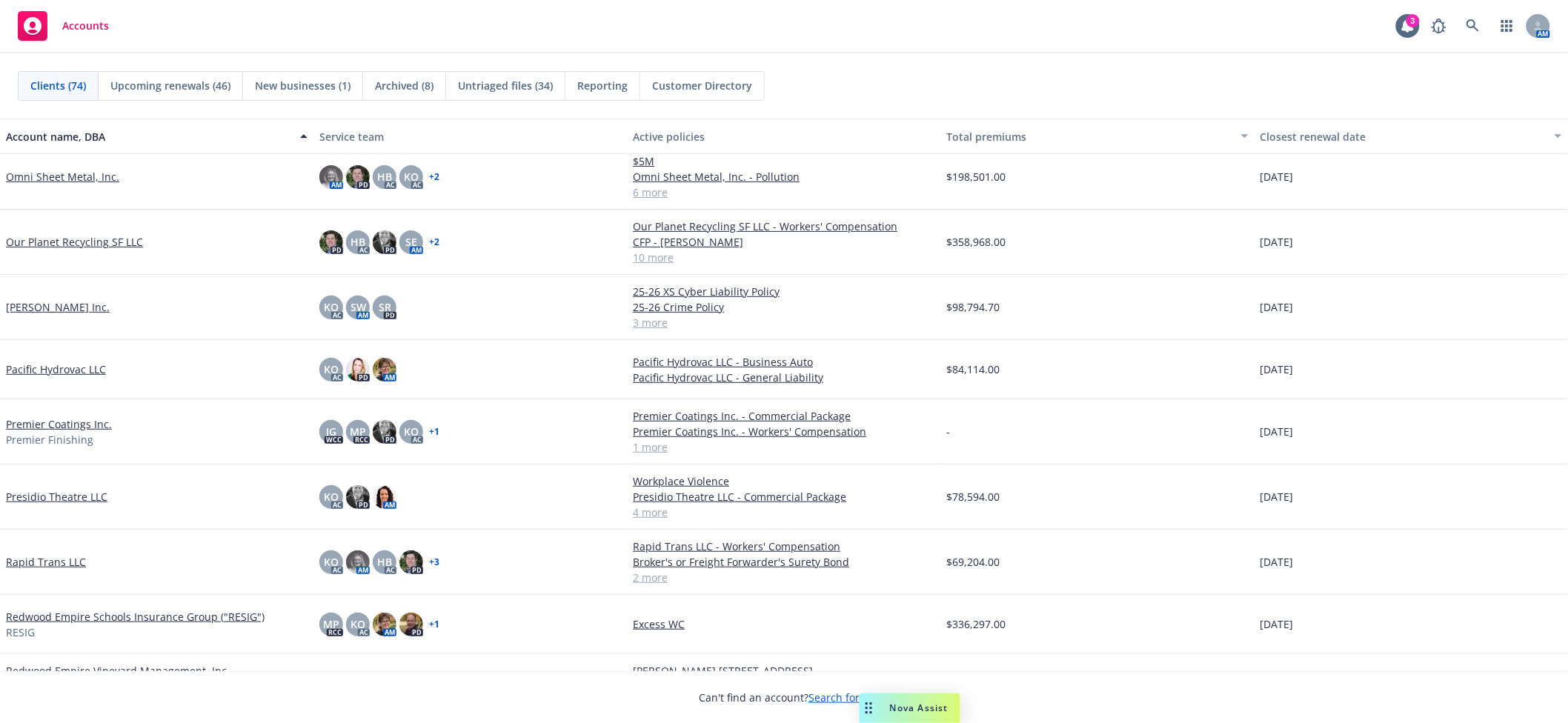
scroll to position [2634, 0]
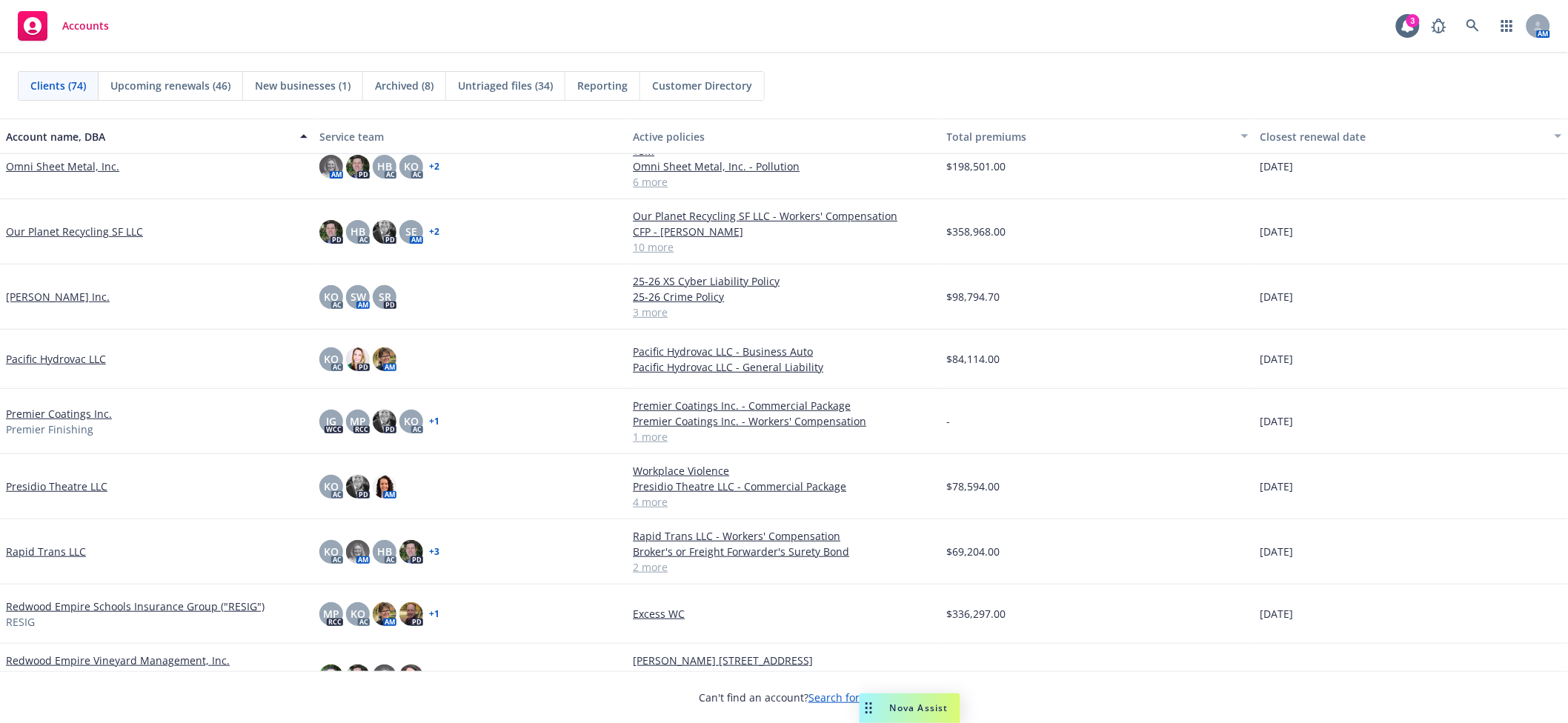
click at [1129, 53] on div "Clients (74) Upcoming renewals (46) New businesses (1) Archived (8) Untriaged f…" at bounding box center [784, 86] width 1568 height 65
click at [52, 415] on link "Premier Coatings Inc." at bounding box center [59, 414] width 106 height 16
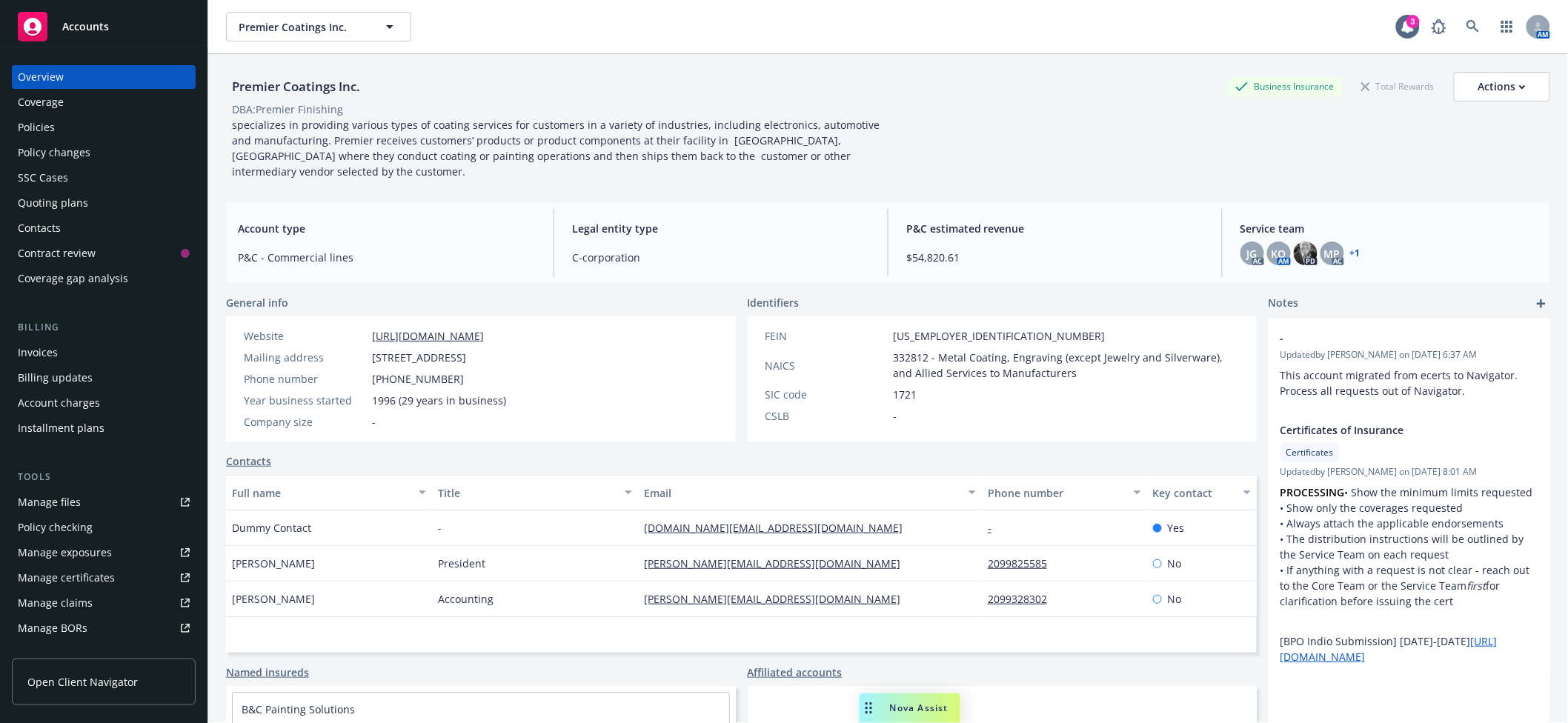
click at [59, 126] on div "Policies" at bounding box center [103, 127] width 172 height 24
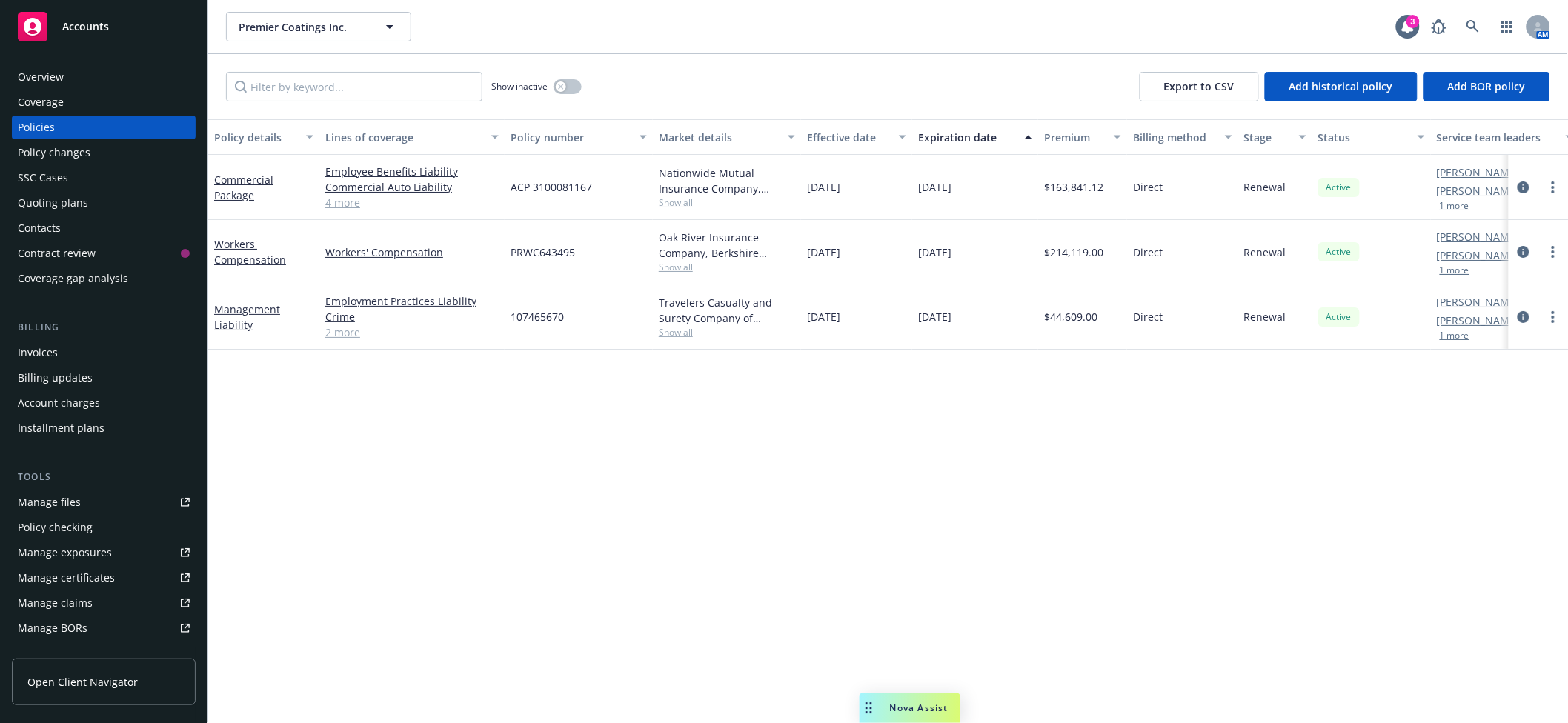
click at [135, 32] on div "Accounts" at bounding box center [103, 27] width 172 height 30
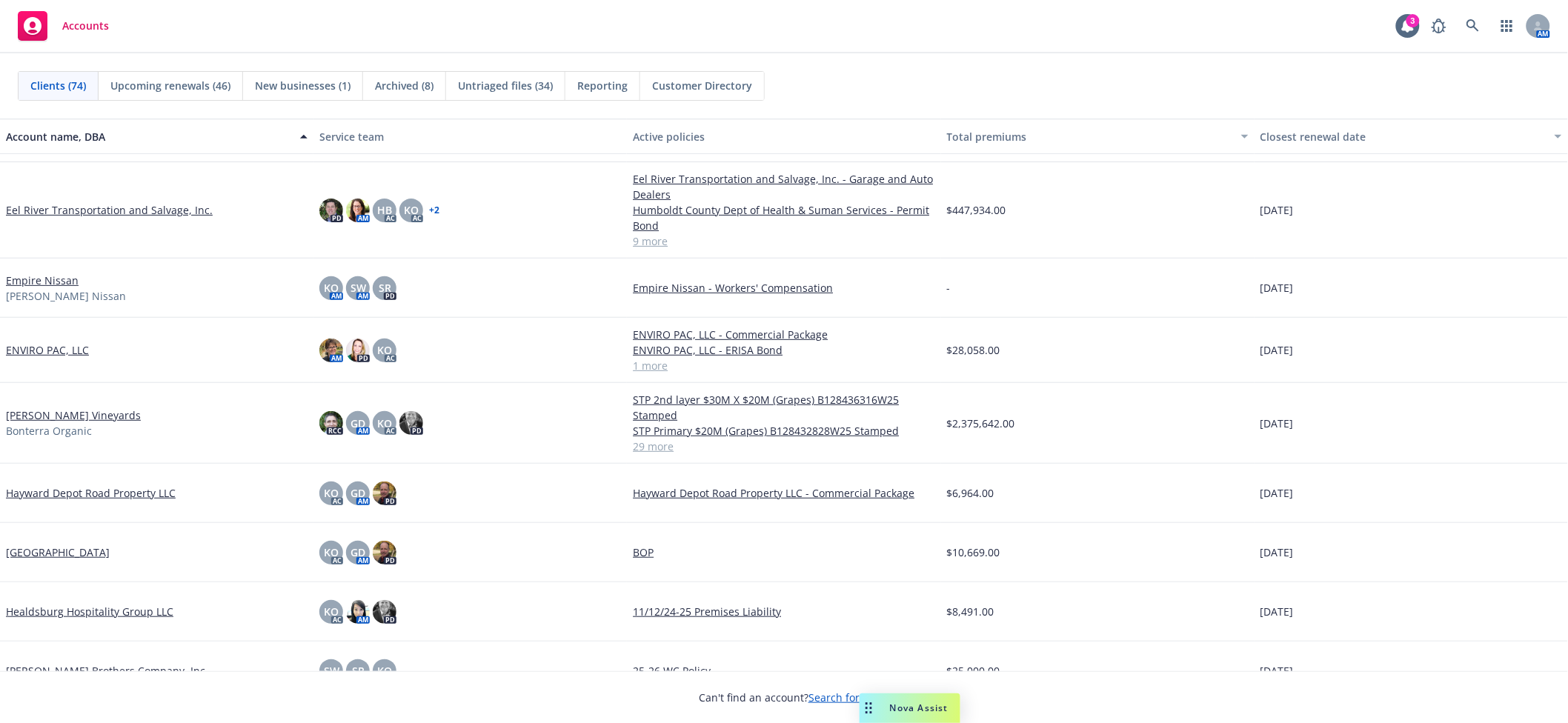
scroll to position [1282, 0]
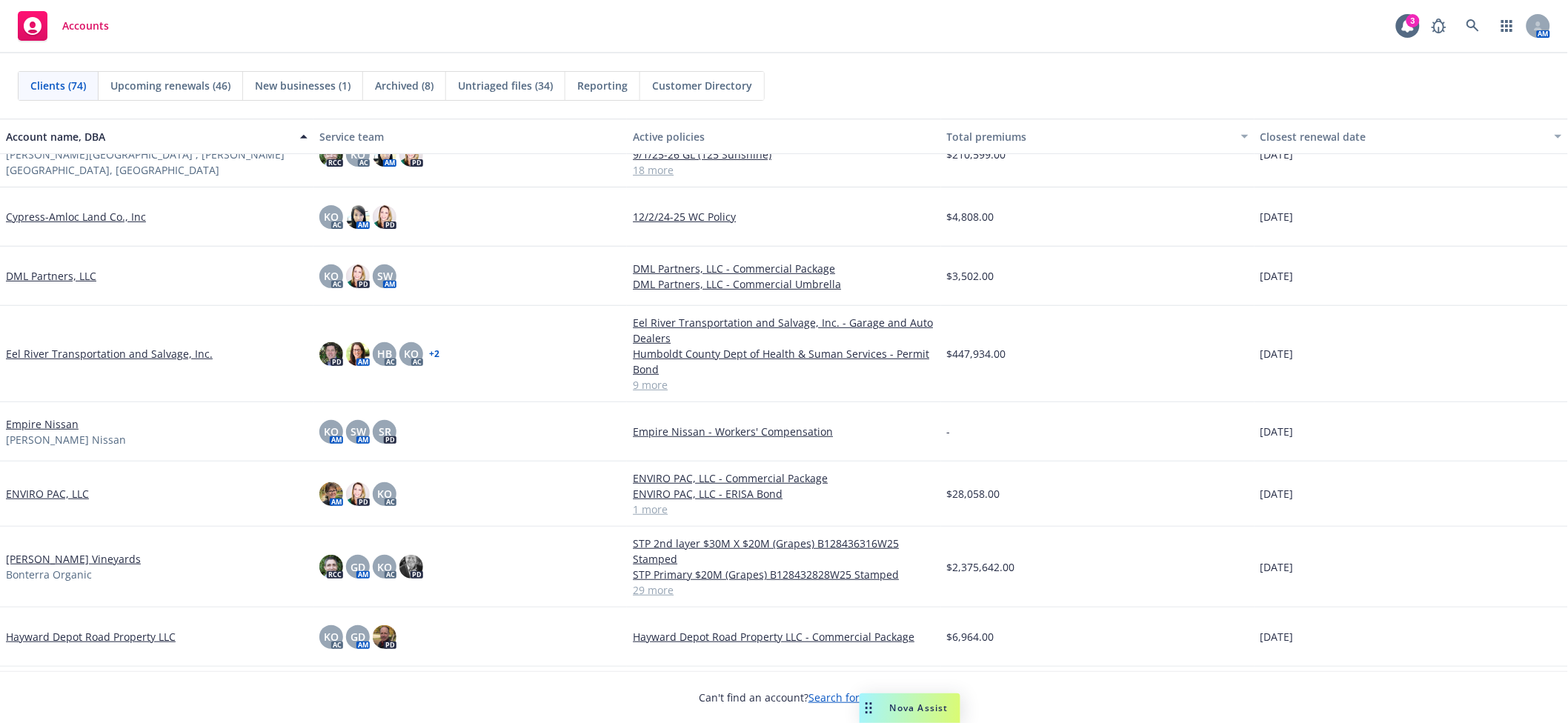
click at [62, 427] on link "Empire Nissan" at bounding box center [42, 424] width 72 height 16
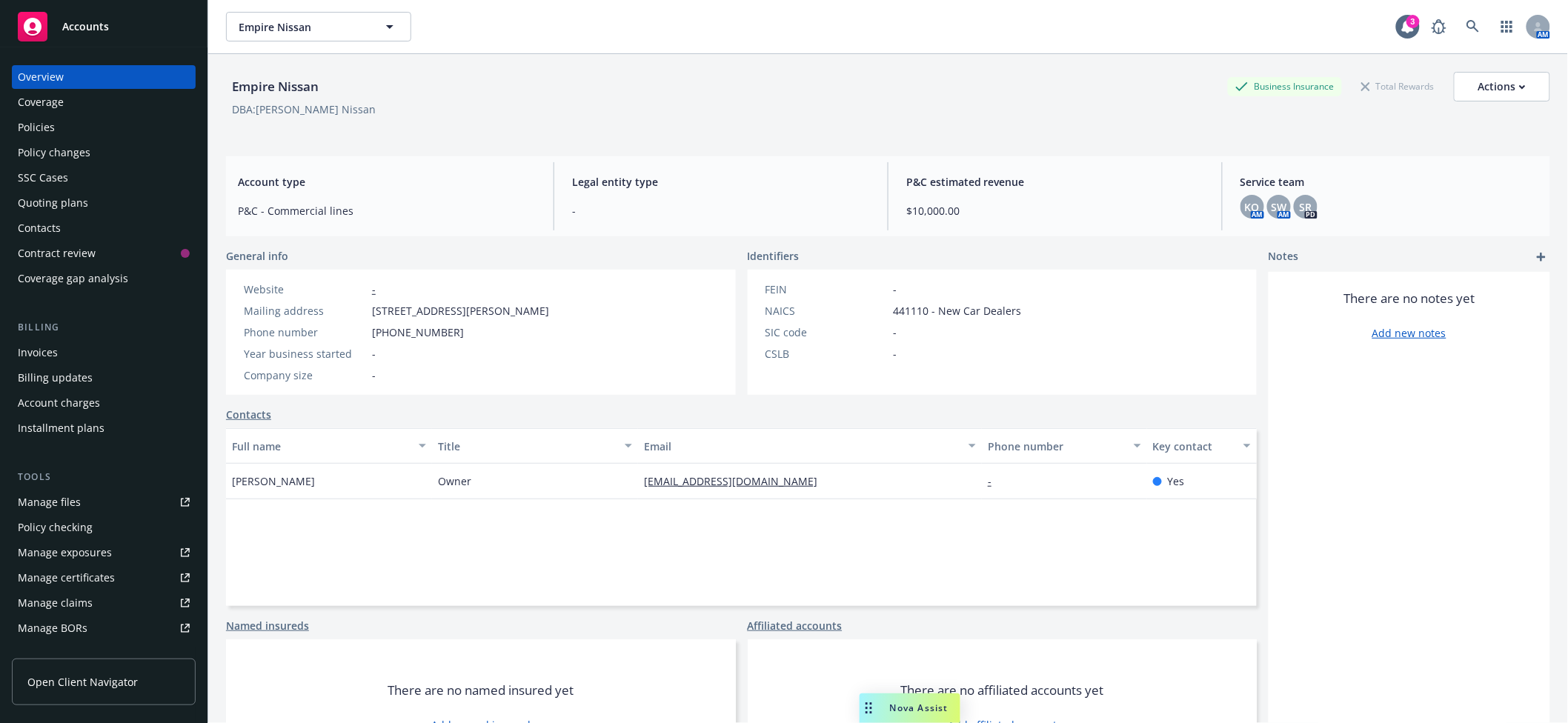
click at [139, 25] on div "Accounts" at bounding box center [103, 27] width 172 height 30
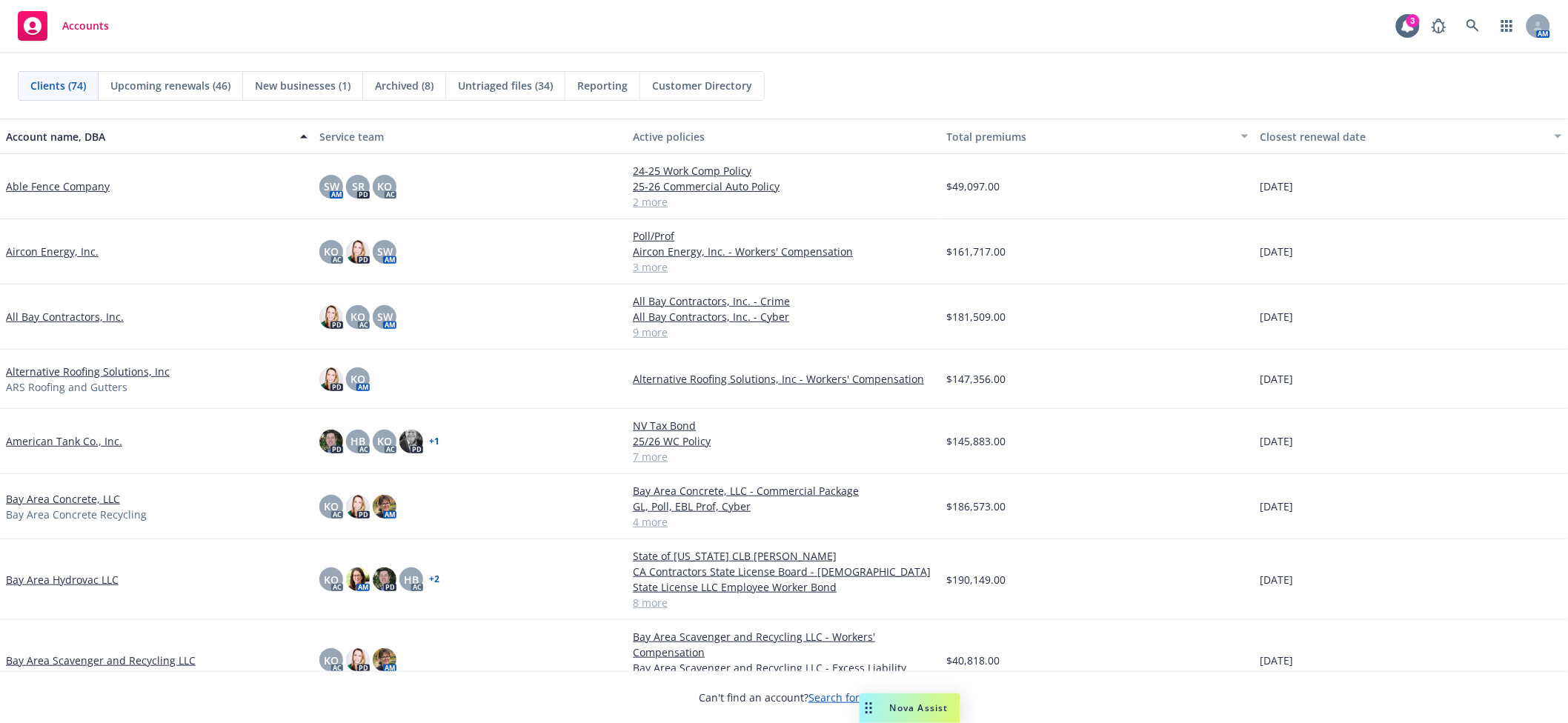
click at [1068, 376] on div "$147,356.00" at bounding box center [1098, 379] width 314 height 59
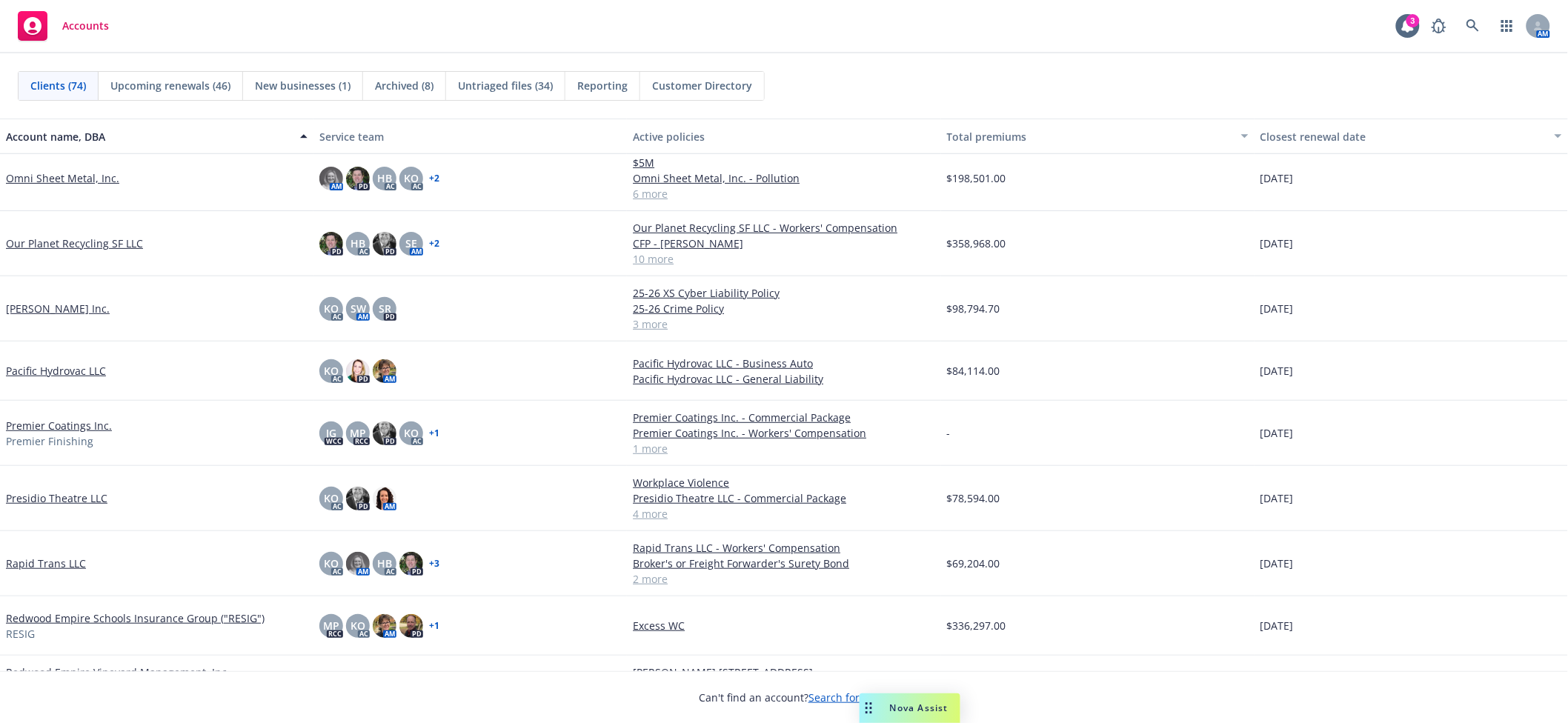
scroll to position [2371, 0]
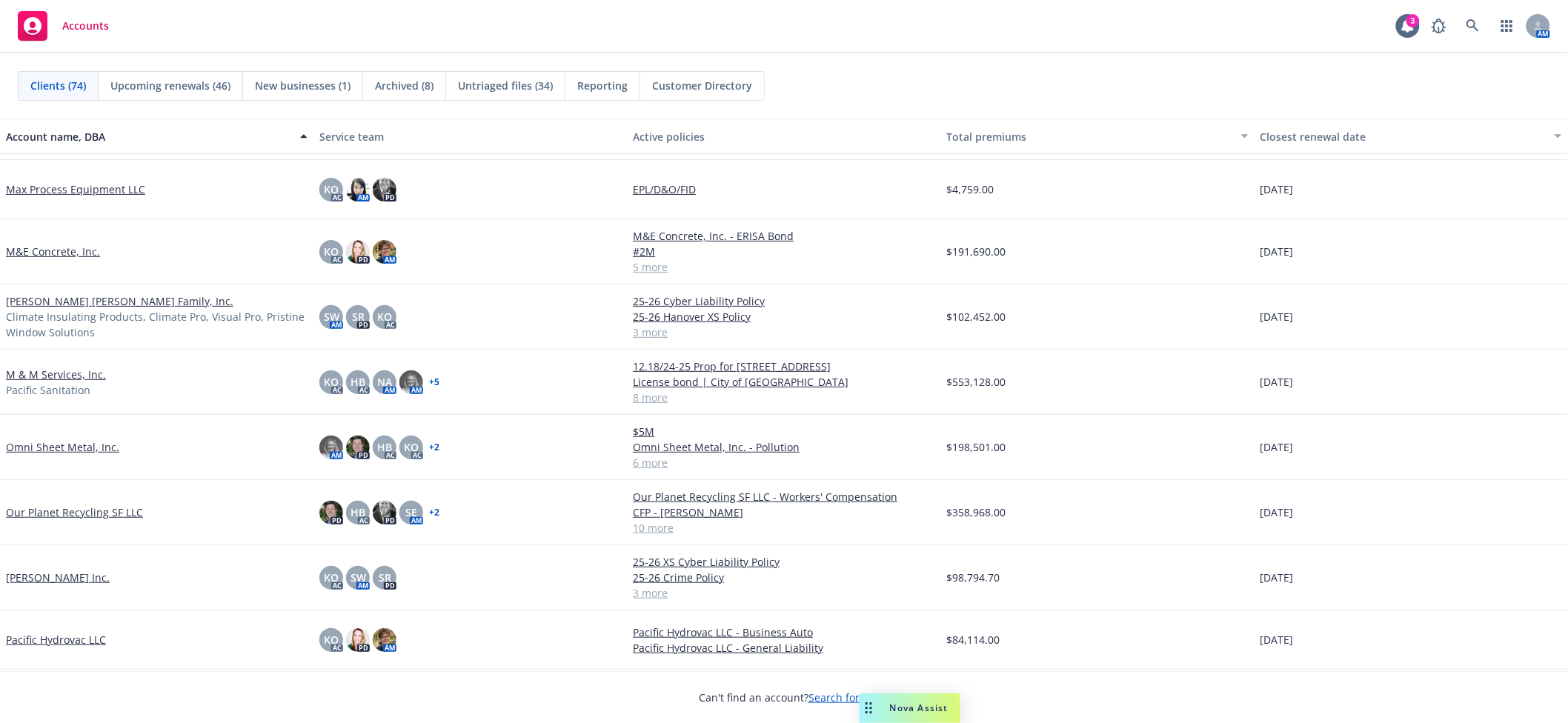
click at [100, 513] on link "Our Planet Recycling SF LLC" at bounding box center [74, 513] width 137 height 16
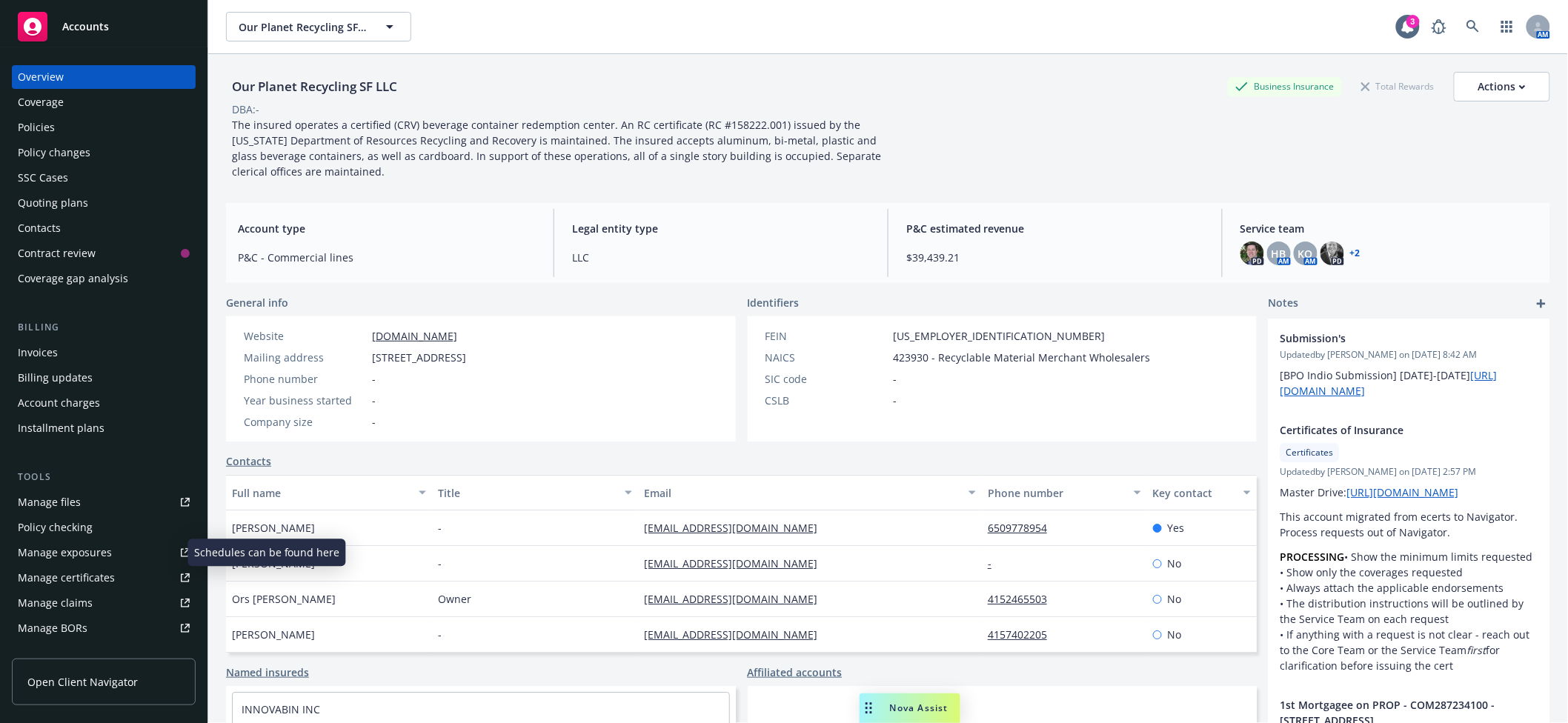
click at [53, 545] on div "Manage exposures" at bounding box center [65, 552] width 94 height 24
click at [94, 124] on div "Policies" at bounding box center [103, 127] width 172 height 24
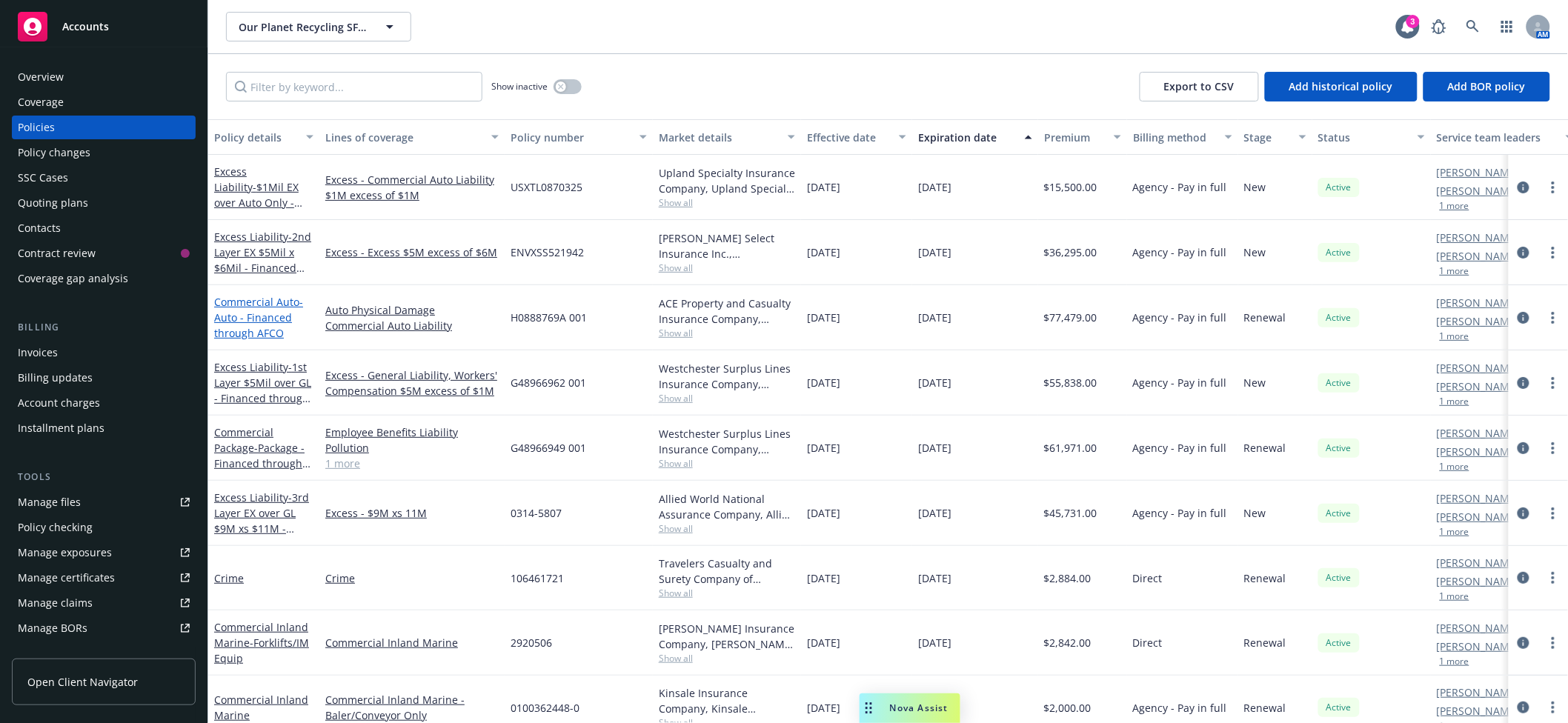
drag, startPoint x: 259, startPoint y: 318, endPoint x: 271, endPoint y: 317, distance: 12.0
click at [259, 317] on span "- Auto - Financed through AFCO" at bounding box center [258, 317] width 89 height 45
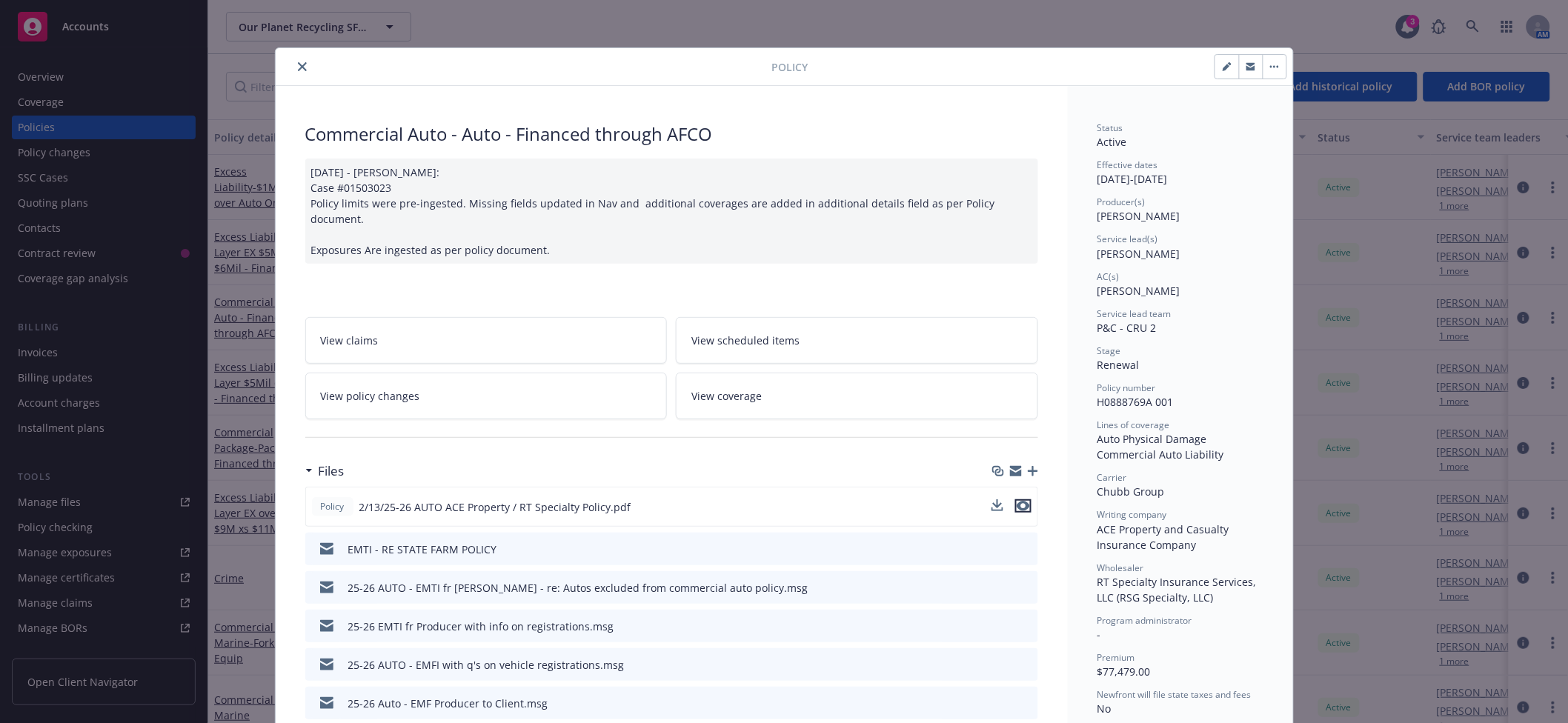
drag, startPoint x: 1017, startPoint y: 488, endPoint x: 1016, endPoint y: 479, distance: 9.1
click at [1016, 501] on icon "preview file" at bounding box center [1023, 506] width 13 height 11
